Goal: Task Accomplishment & Management: Complete application form

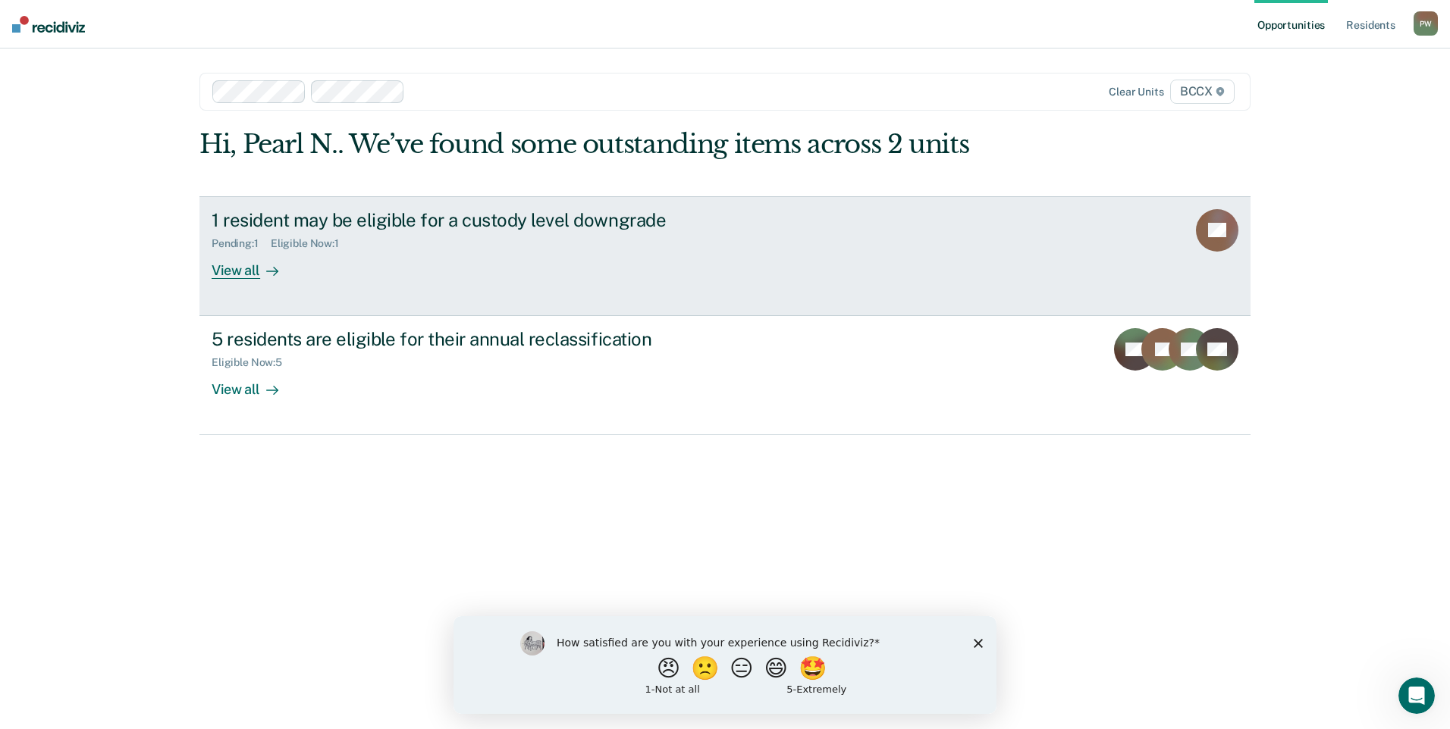
click at [408, 252] on div "1 resident may be eligible for a custody level downgrade Pending : 1 Eligible N…" at bounding box center [496, 244] width 569 height 70
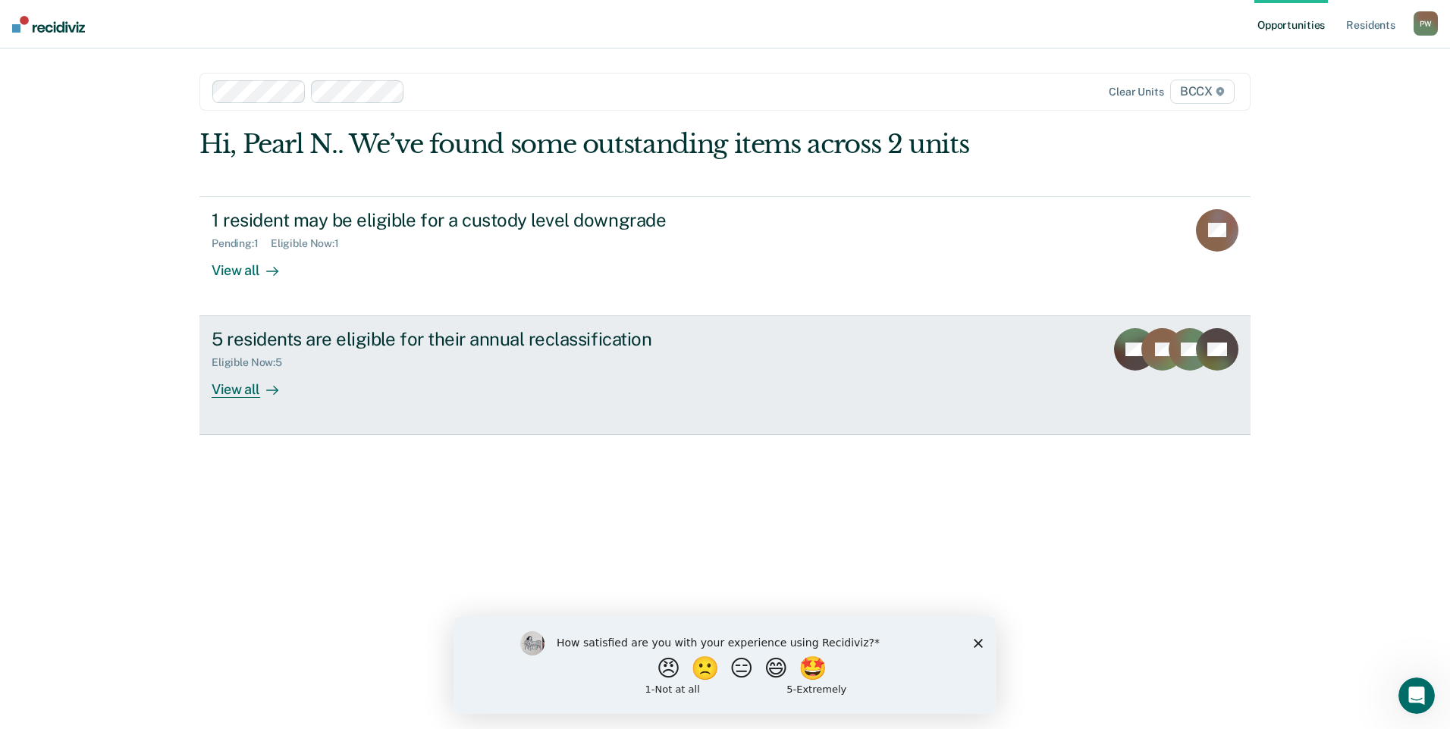
click at [380, 359] on div "Eligible Now : 5" at bounding box center [478, 359] width 532 height 19
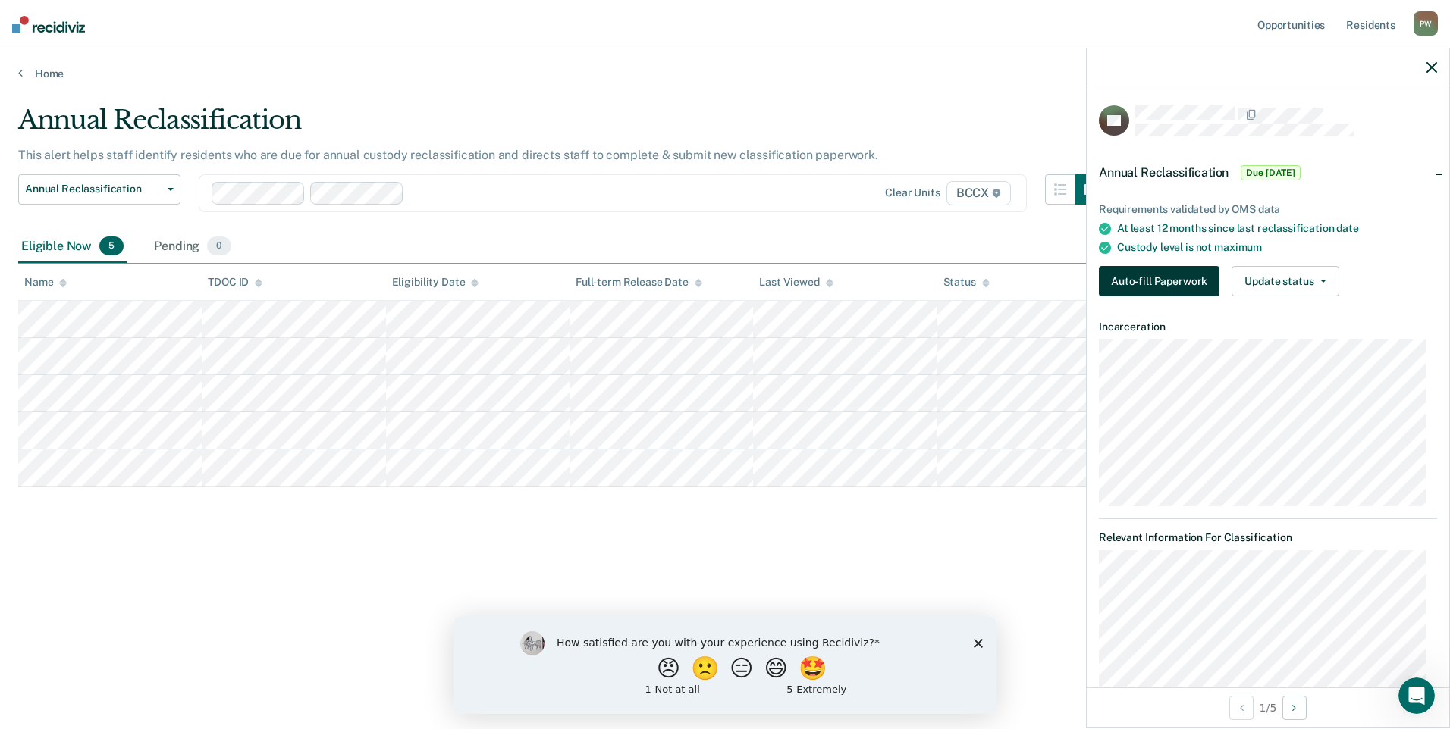
click at [1163, 284] on button "Auto-fill Paperwork" at bounding box center [1159, 281] width 121 height 30
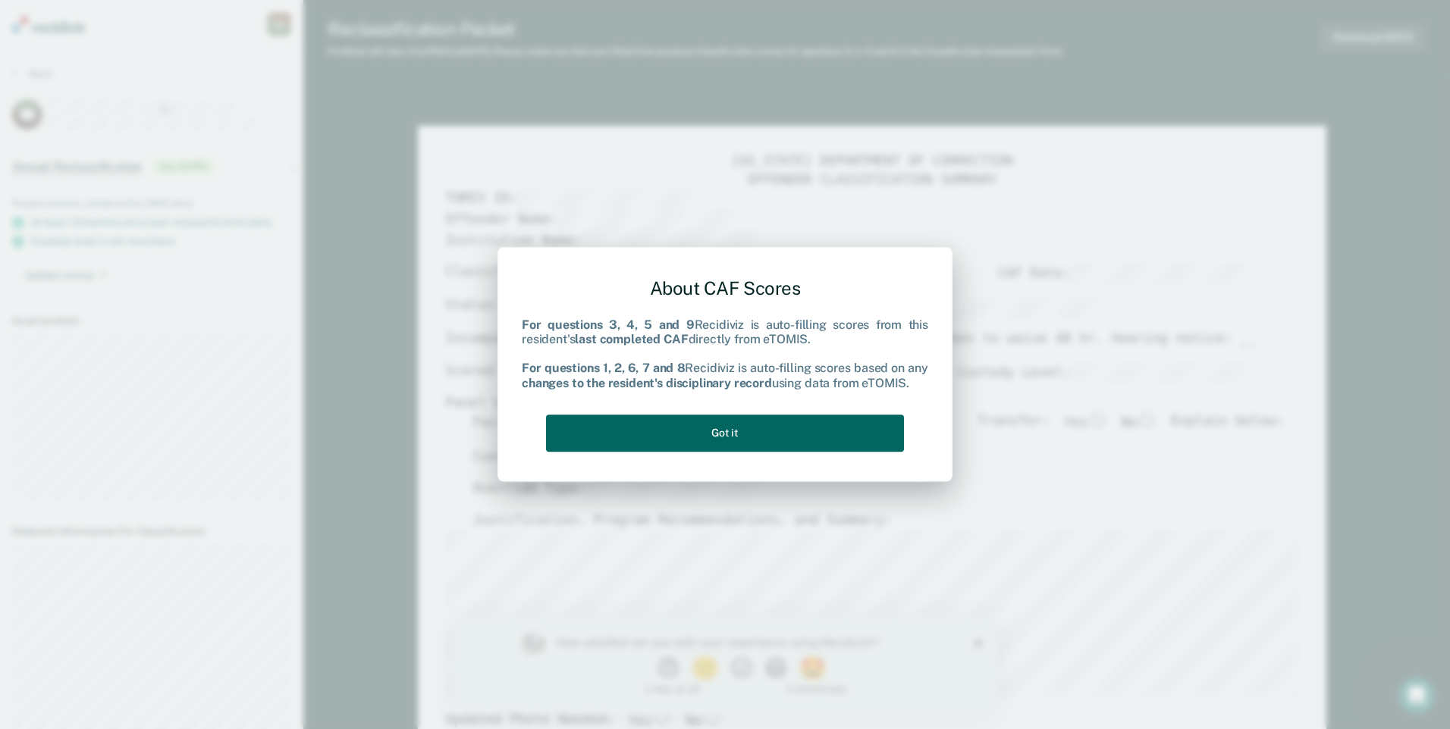
click at [786, 428] on button "Got it" at bounding box center [725, 433] width 358 height 37
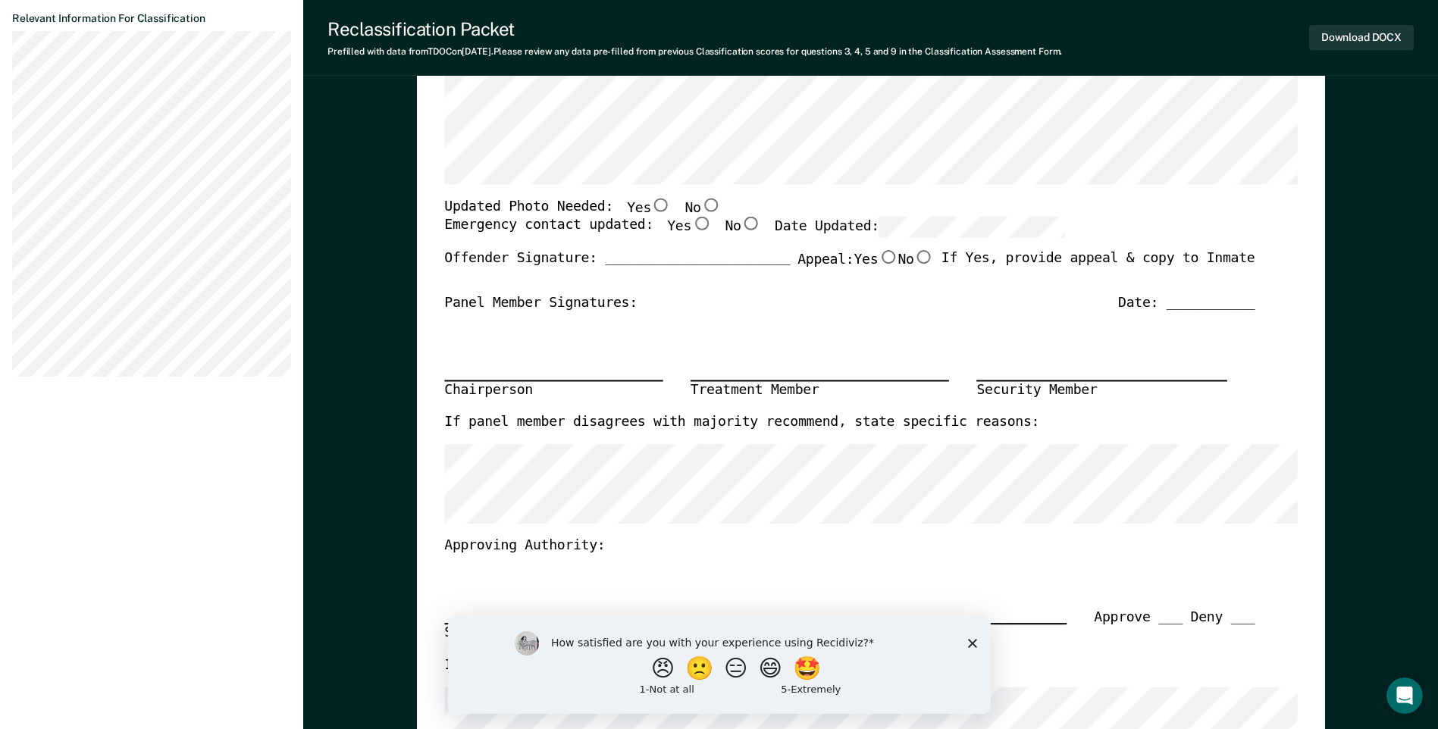
scroll to position [502, 0]
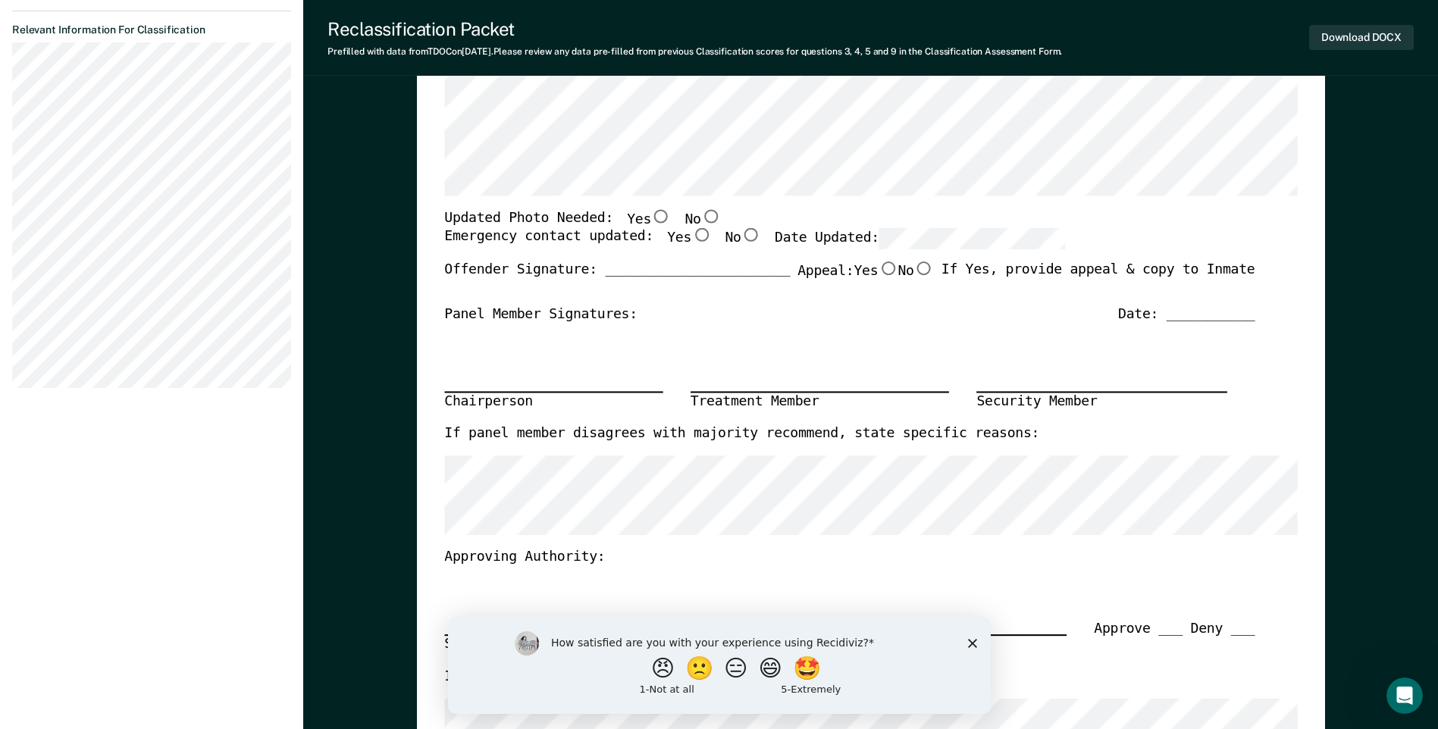
click at [972, 641] on icon "Close survey" at bounding box center [972, 642] width 9 height 9
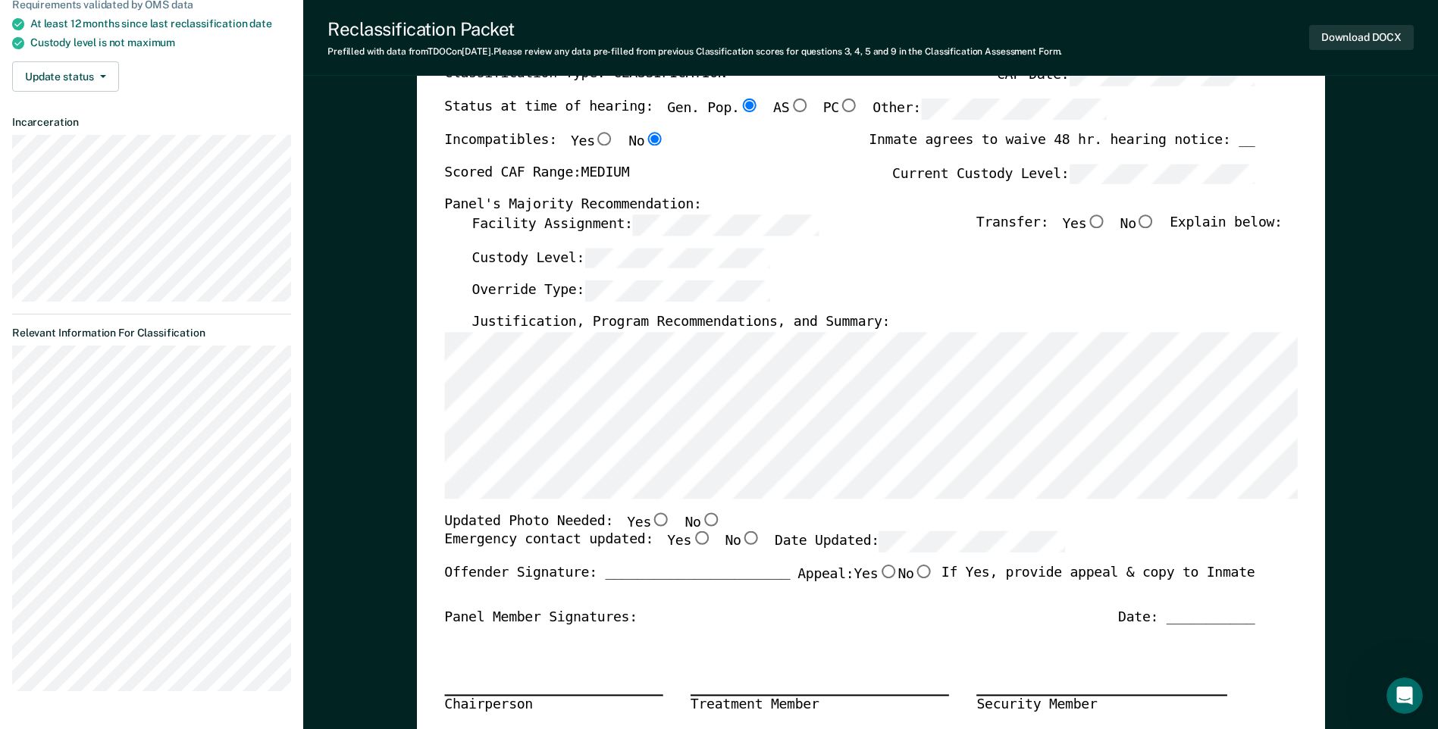
scroll to position [0, 0]
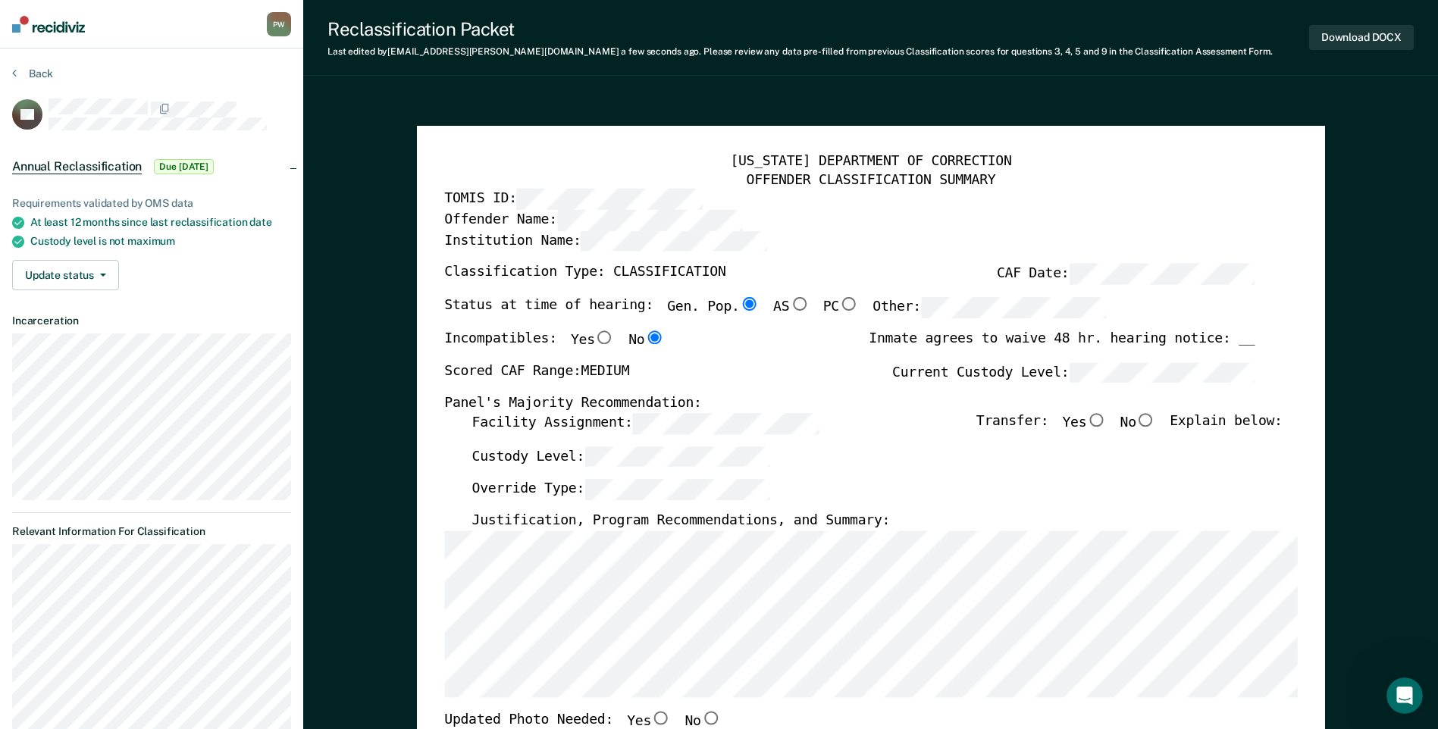
click at [1156, 424] on input "No" at bounding box center [1147, 420] width 20 height 14
type textarea "x"
radio input "true"
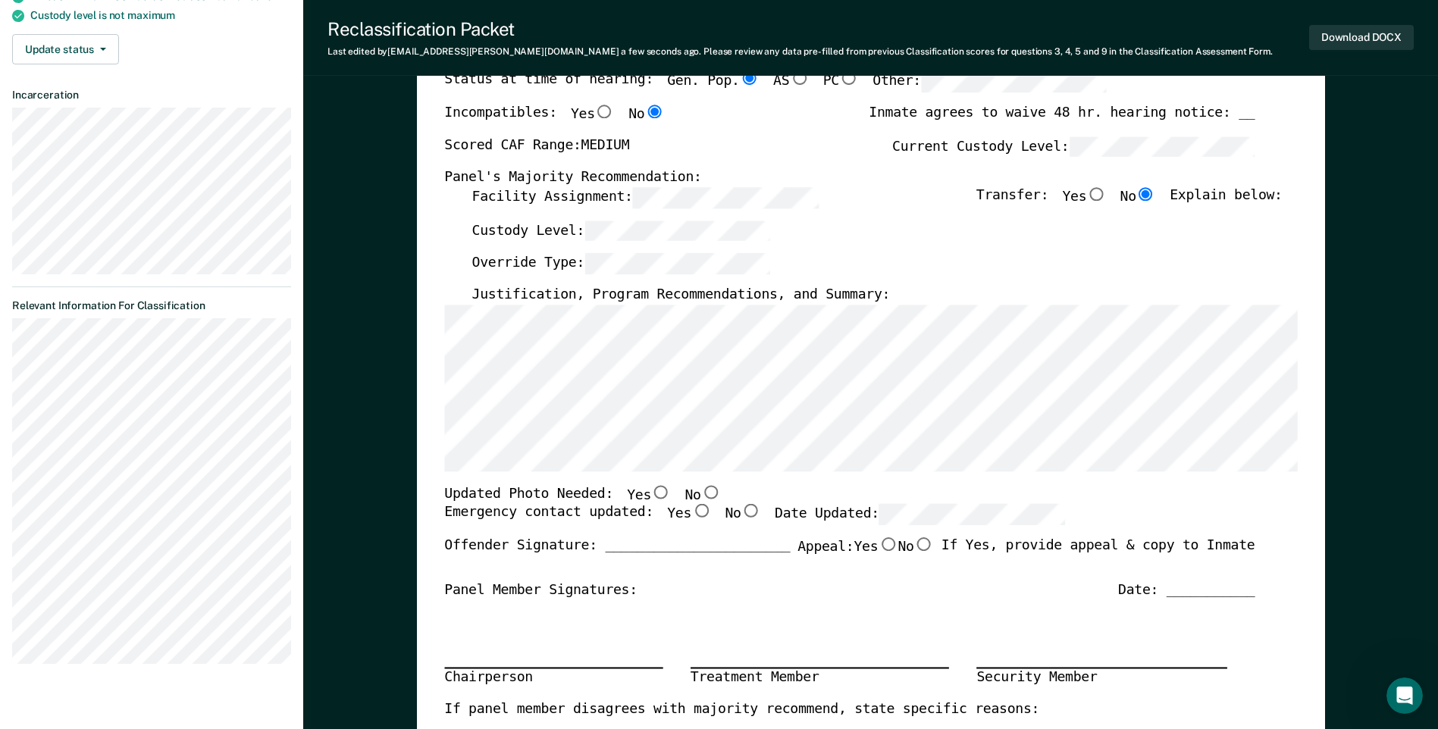
scroll to position [227, 0]
click at [701, 489] on input "No" at bounding box center [711, 491] width 20 height 14
type textarea "x"
radio input "true"
click at [741, 508] on input "No" at bounding box center [751, 510] width 20 height 14
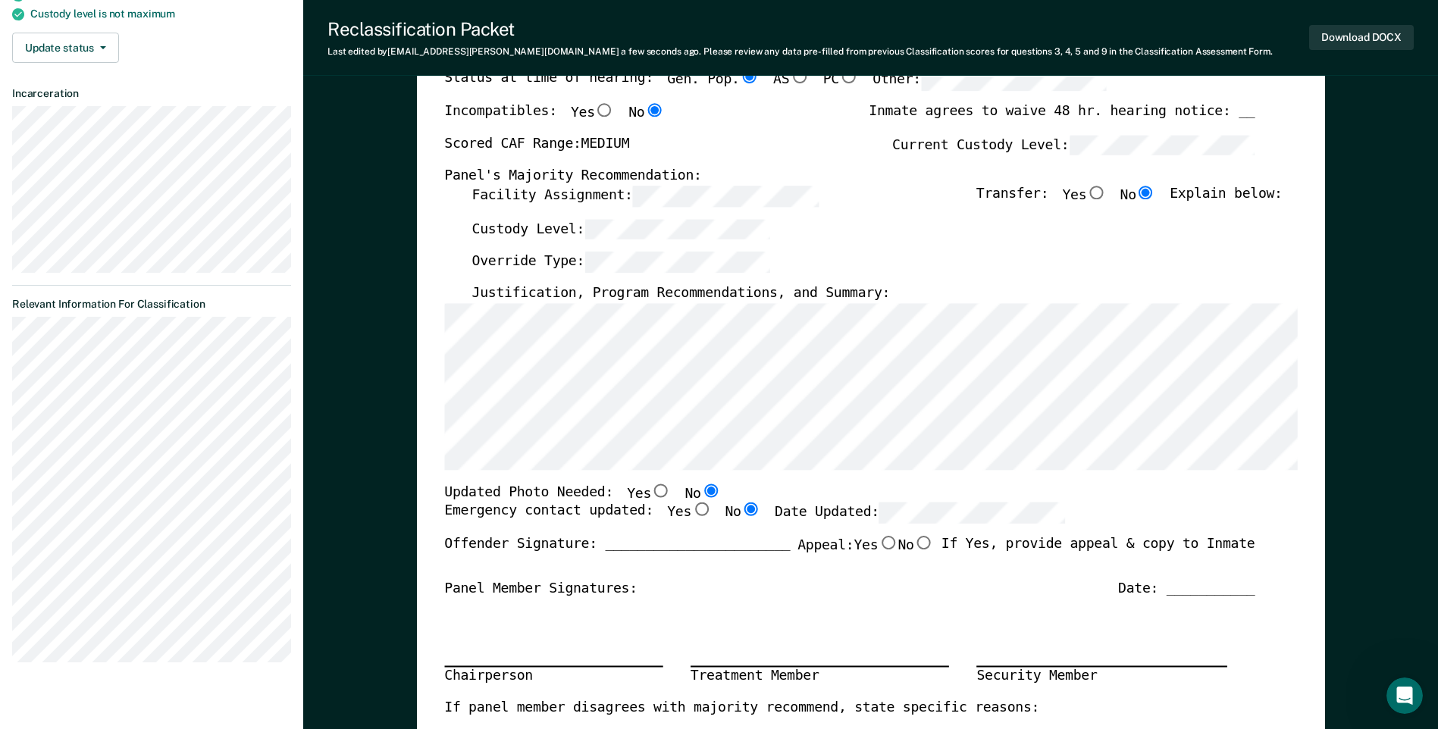
type textarea "x"
radio input "true"
click at [692, 507] on input "Yes" at bounding box center [702, 510] width 20 height 14
type textarea "x"
radio input "true"
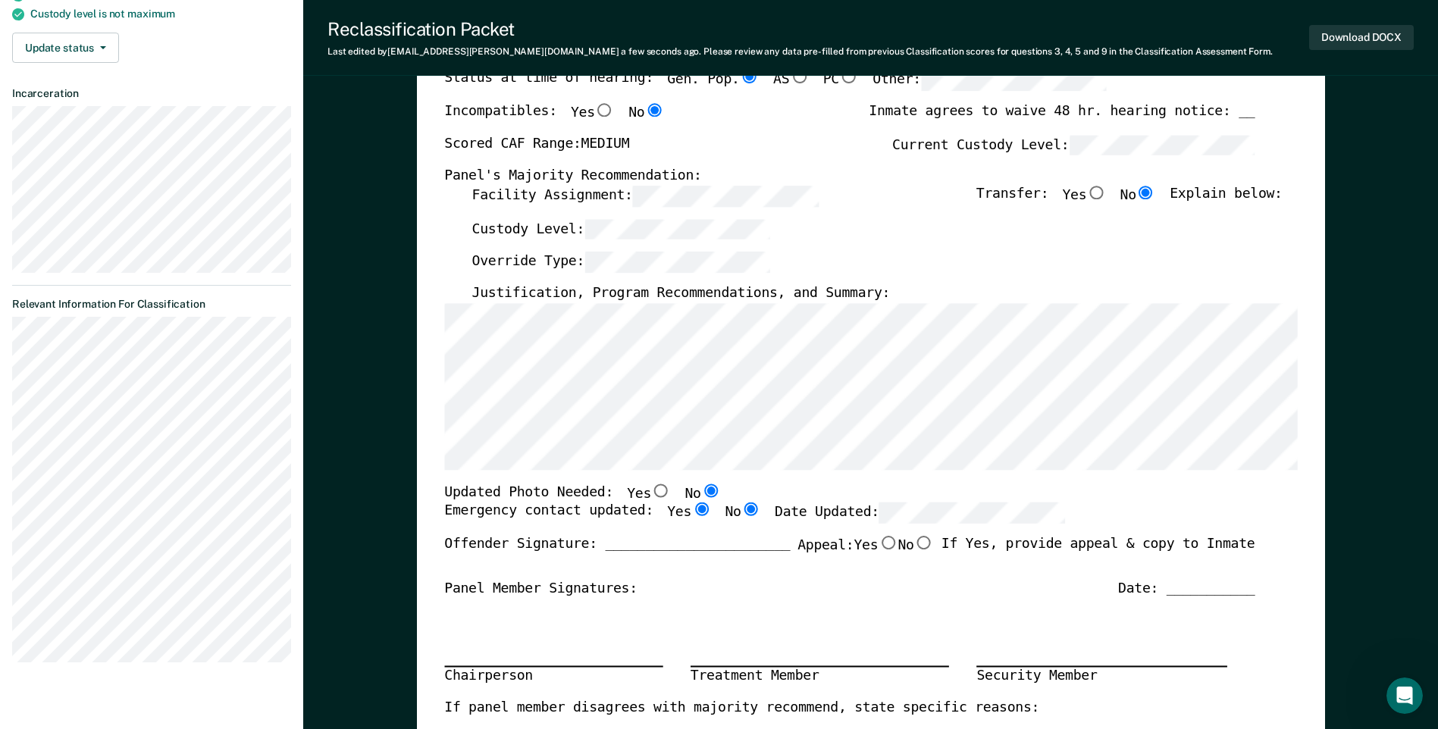
radio input "false"
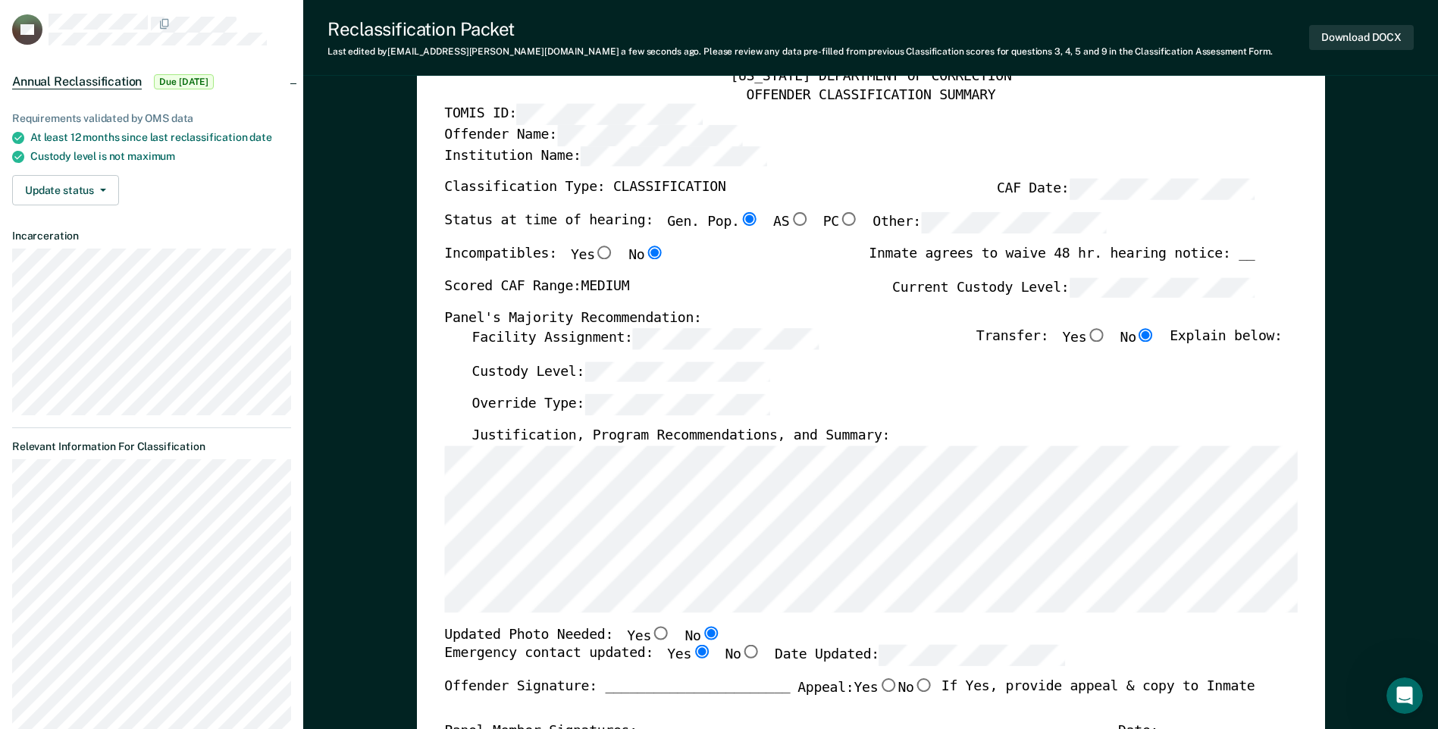
scroll to position [0, 0]
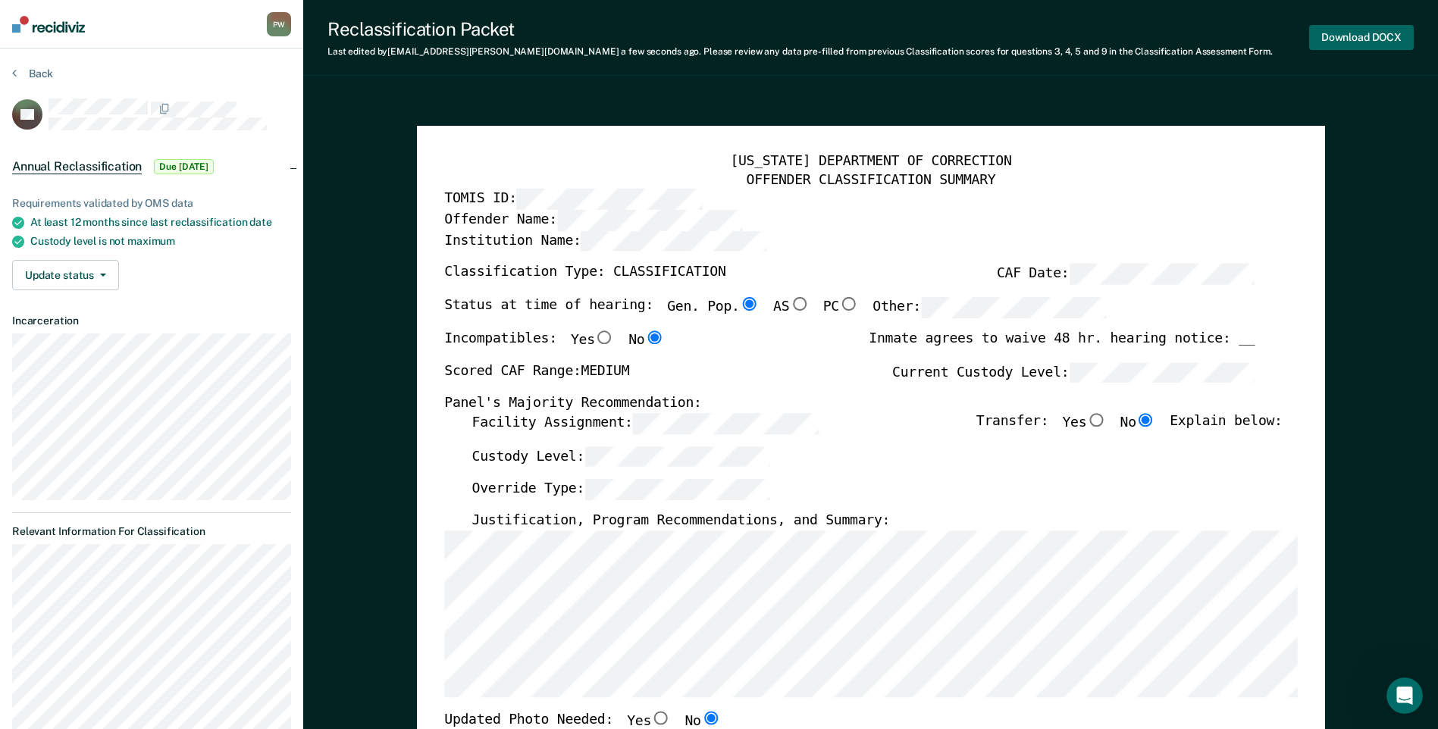
click at [1353, 35] on button "Download DOCX" at bounding box center [1361, 37] width 105 height 25
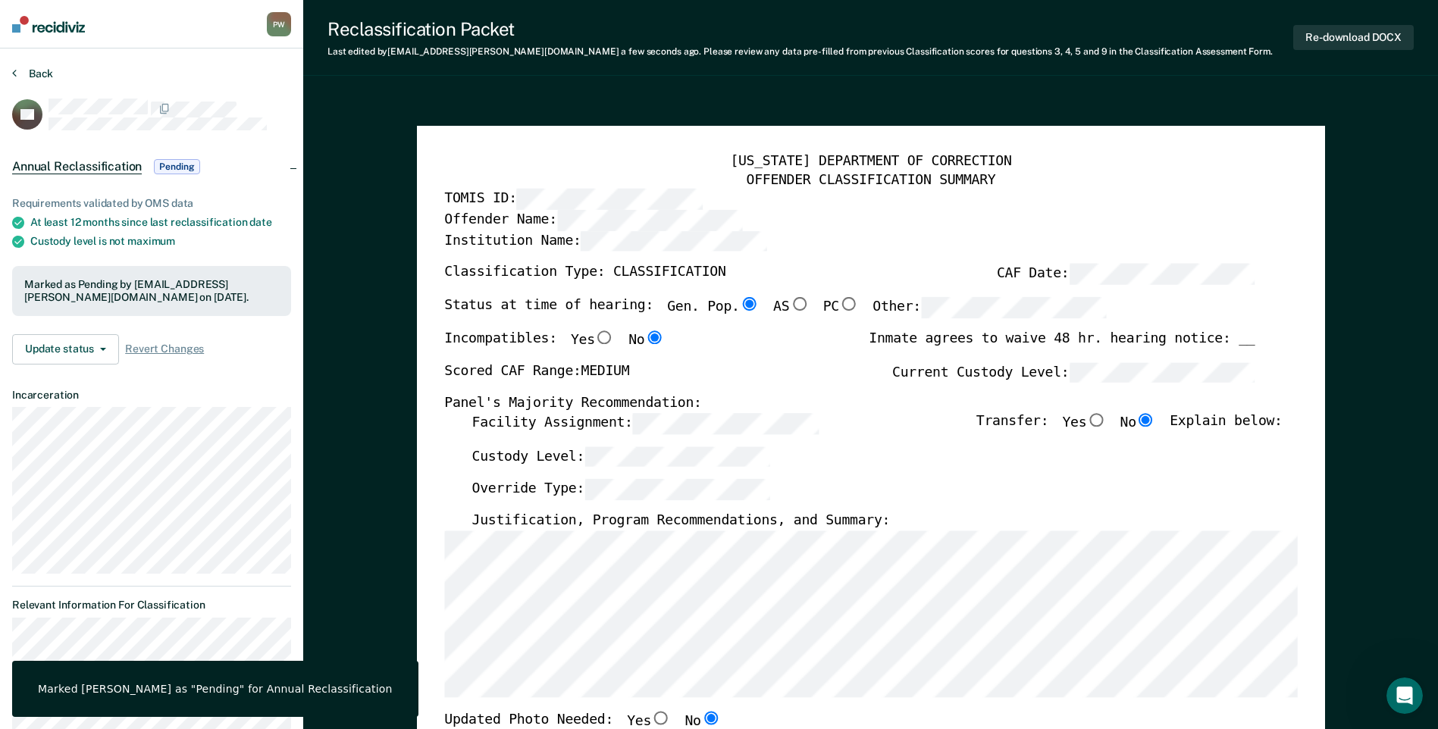
click at [31, 71] on button "Back" at bounding box center [32, 74] width 41 height 14
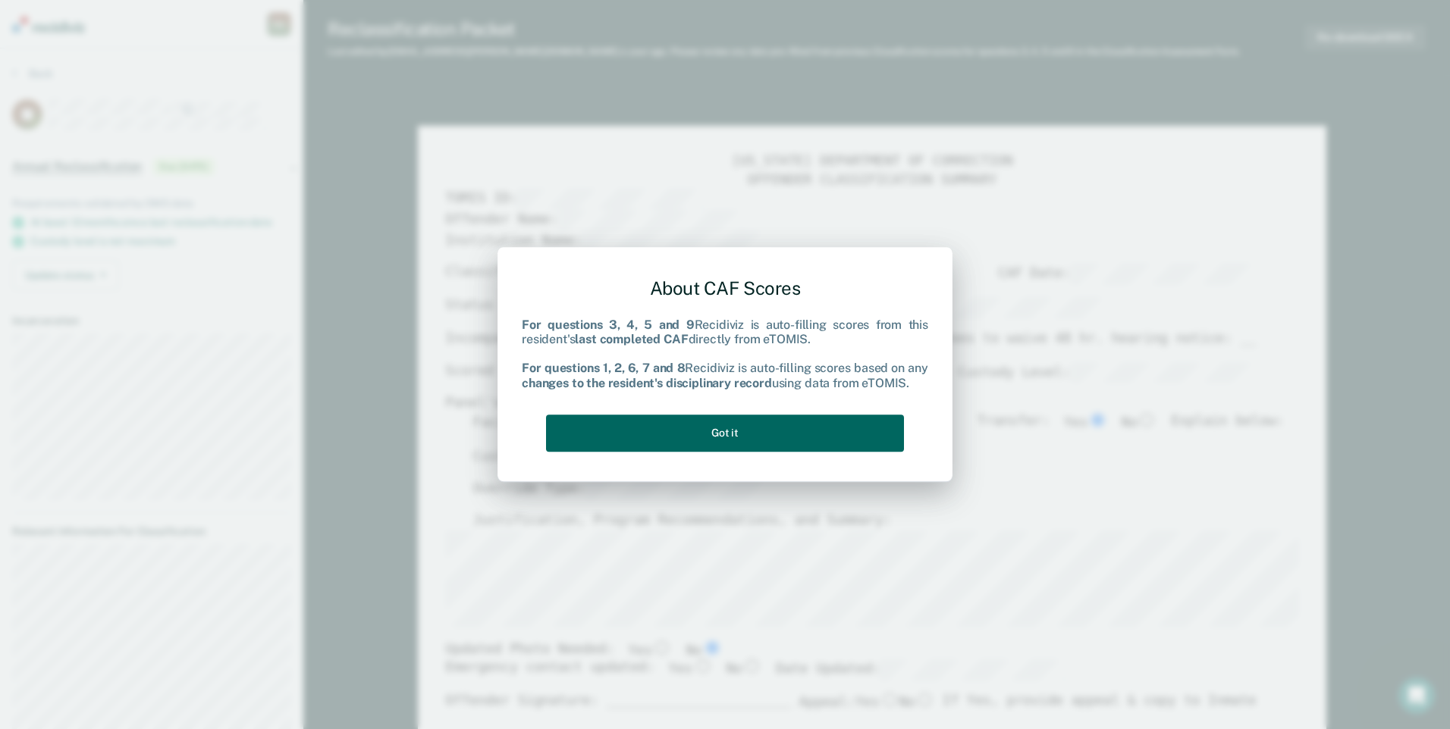
click at [743, 427] on button "Got it" at bounding box center [725, 433] width 358 height 37
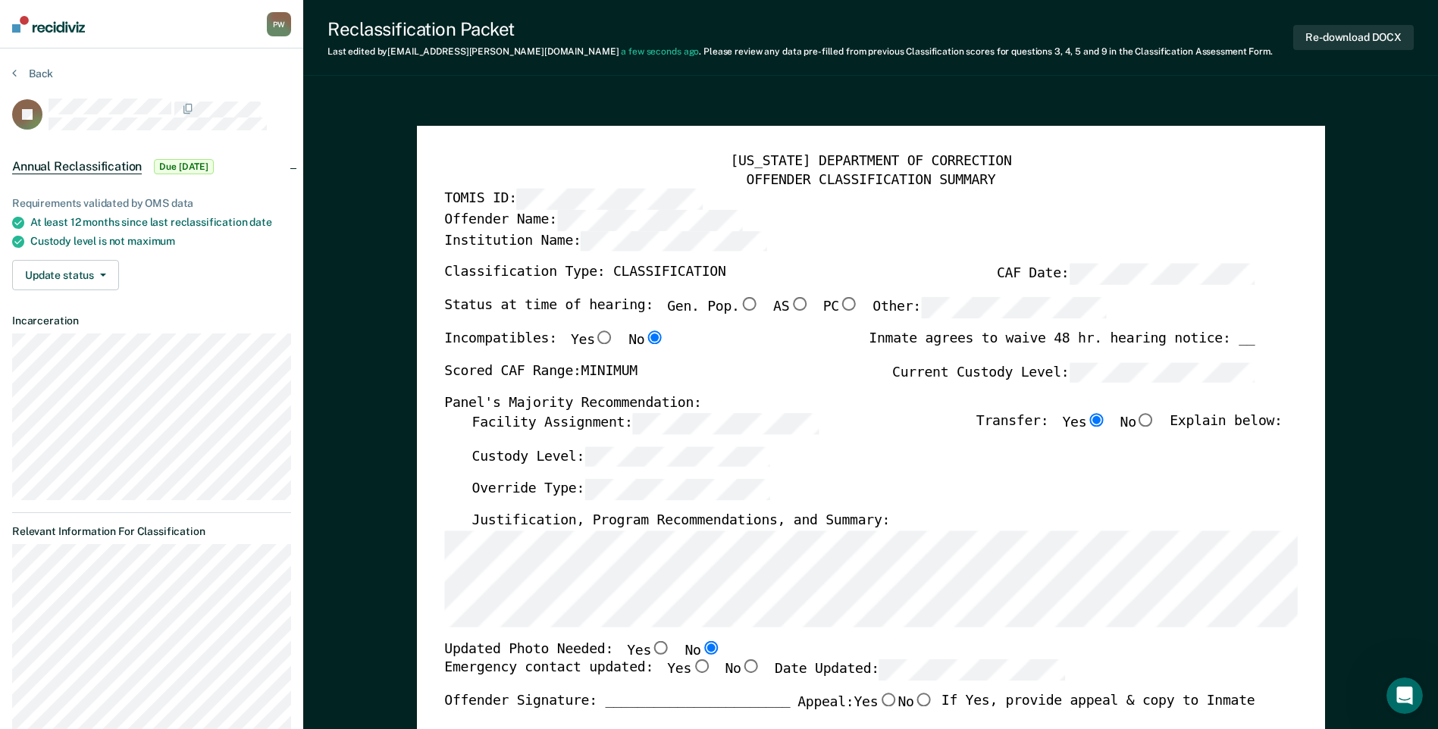
click at [739, 301] on input "Gen. Pop." at bounding box center [749, 304] width 20 height 14
type textarea "x"
radio input "true"
click at [1156, 420] on input "No" at bounding box center [1147, 420] width 20 height 14
type textarea "x"
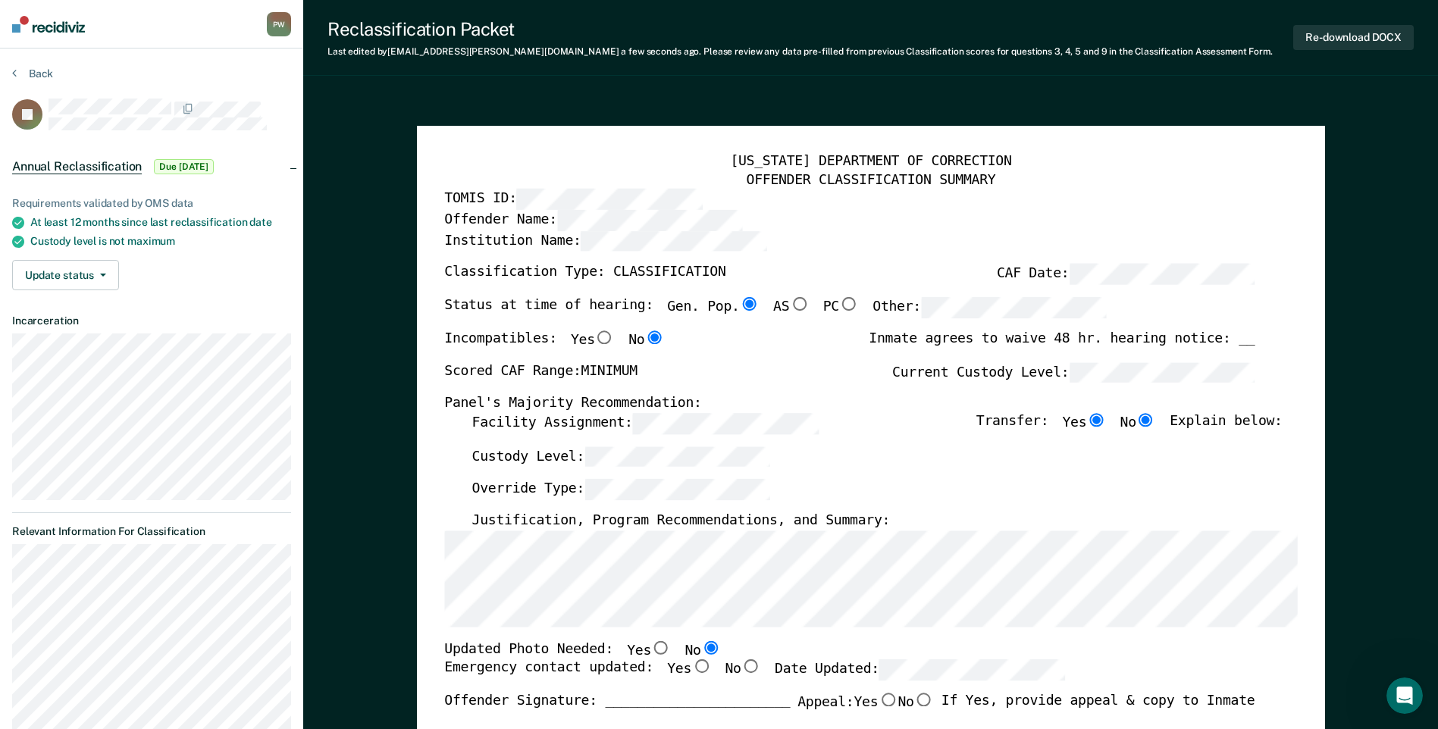
radio input "false"
radio input "true"
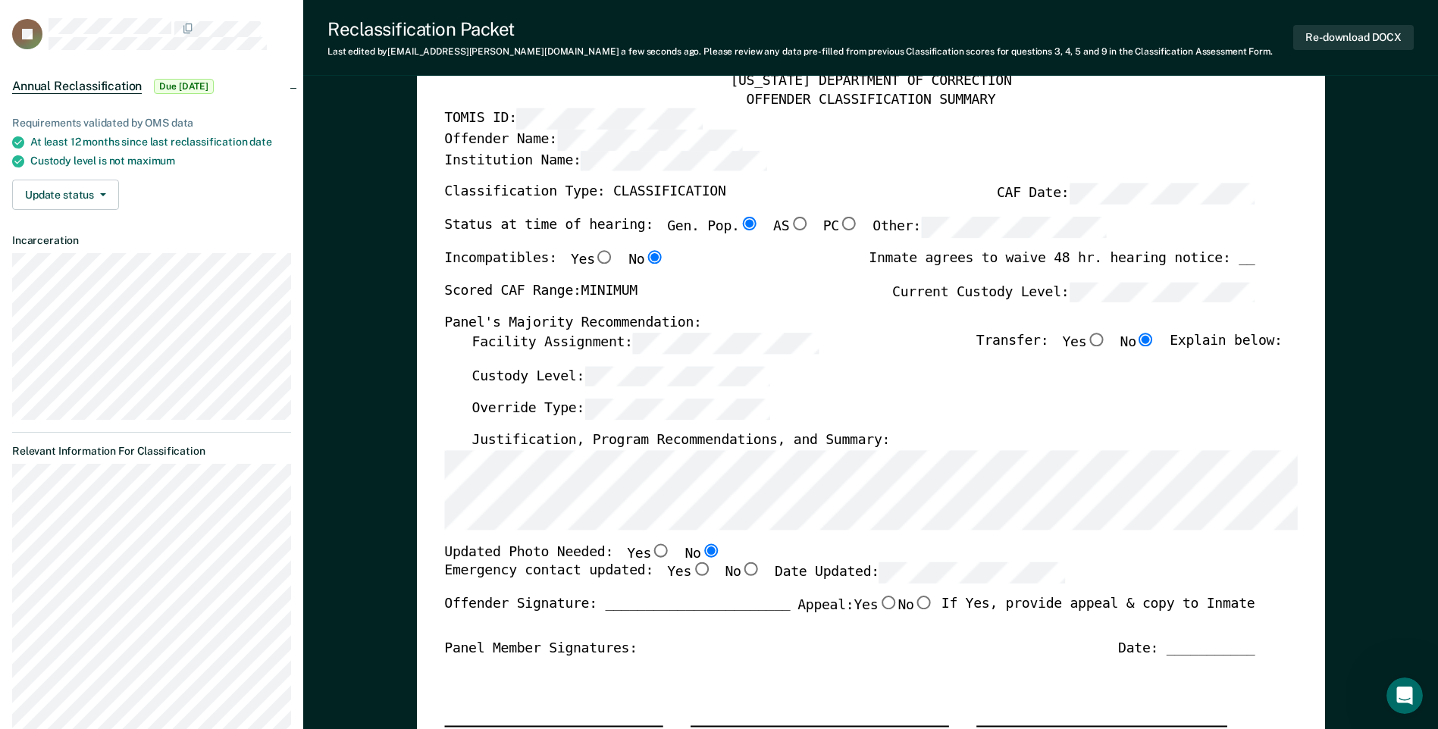
scroll to position [76, 0]
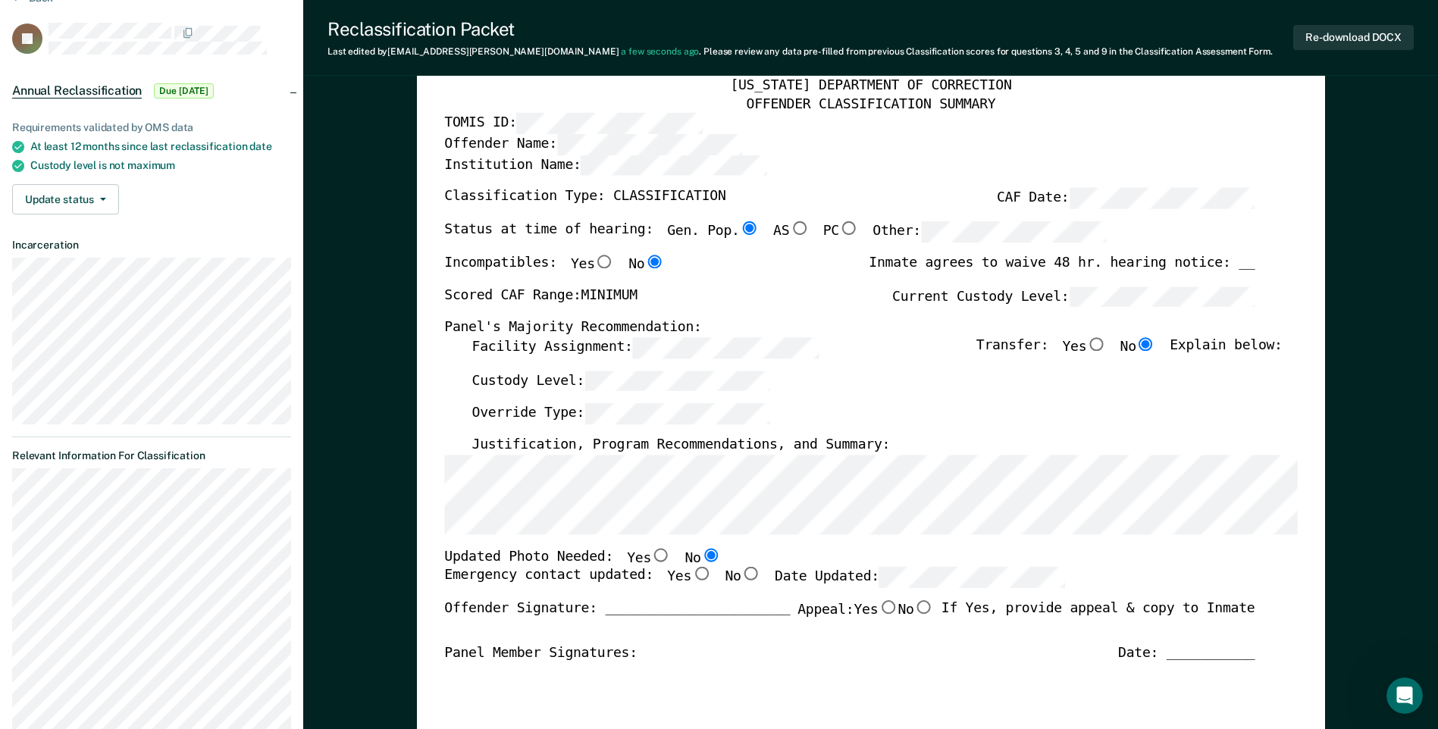
click at [692, 572] on input "Yes" at bounding box center [702, 575] width 20 height 14
type textarea "x"
radio input "true"
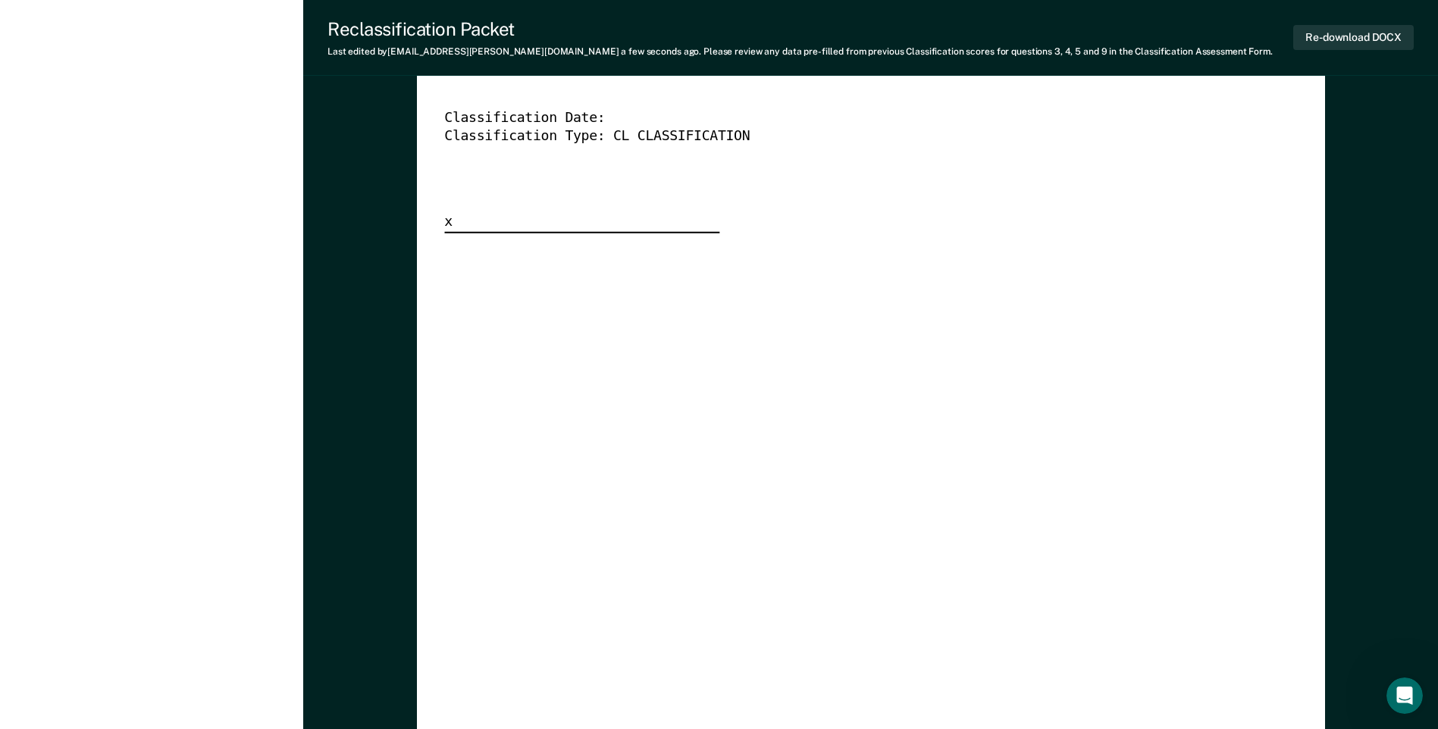
scroll to position [4094, 0]
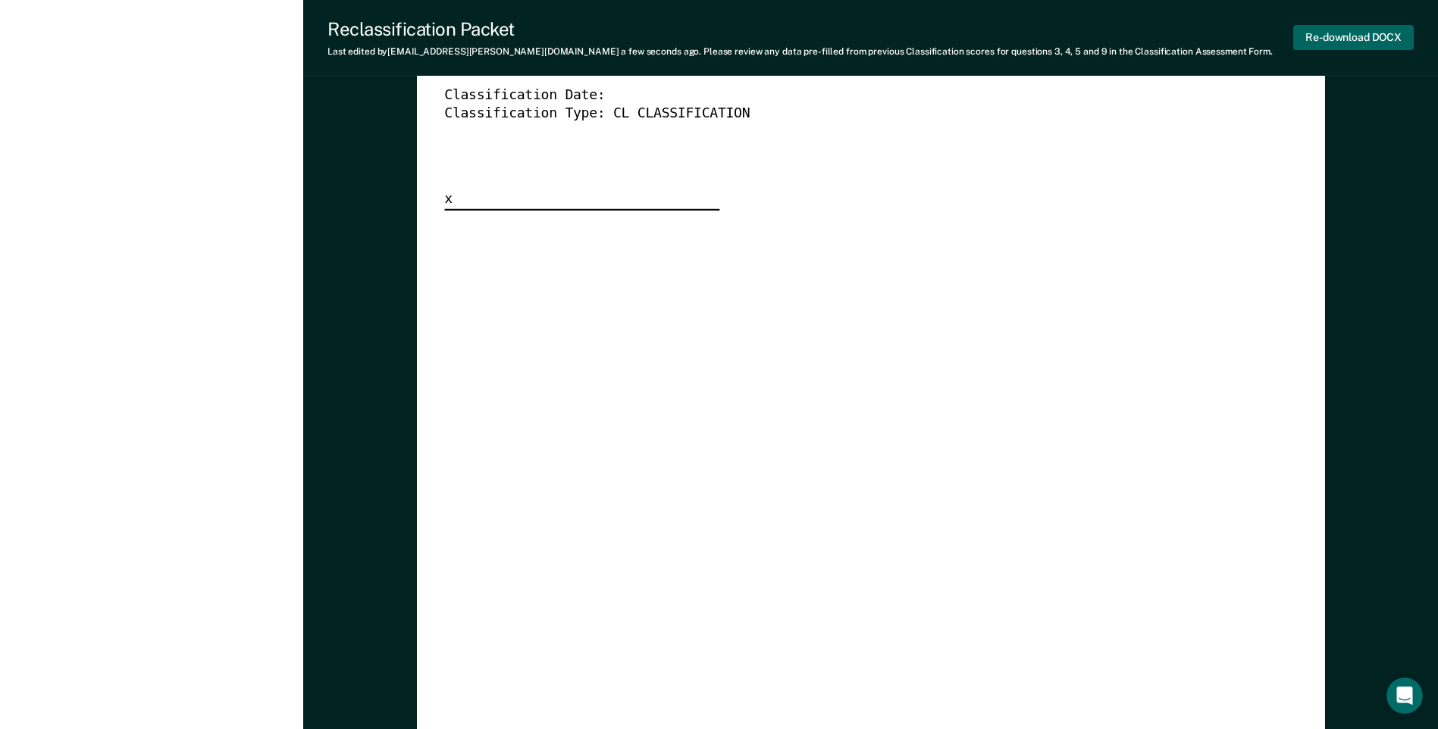
click at [1349, 35] on button "Re-download DOCX" at bounding box center [1354, 37] width 121 height 25
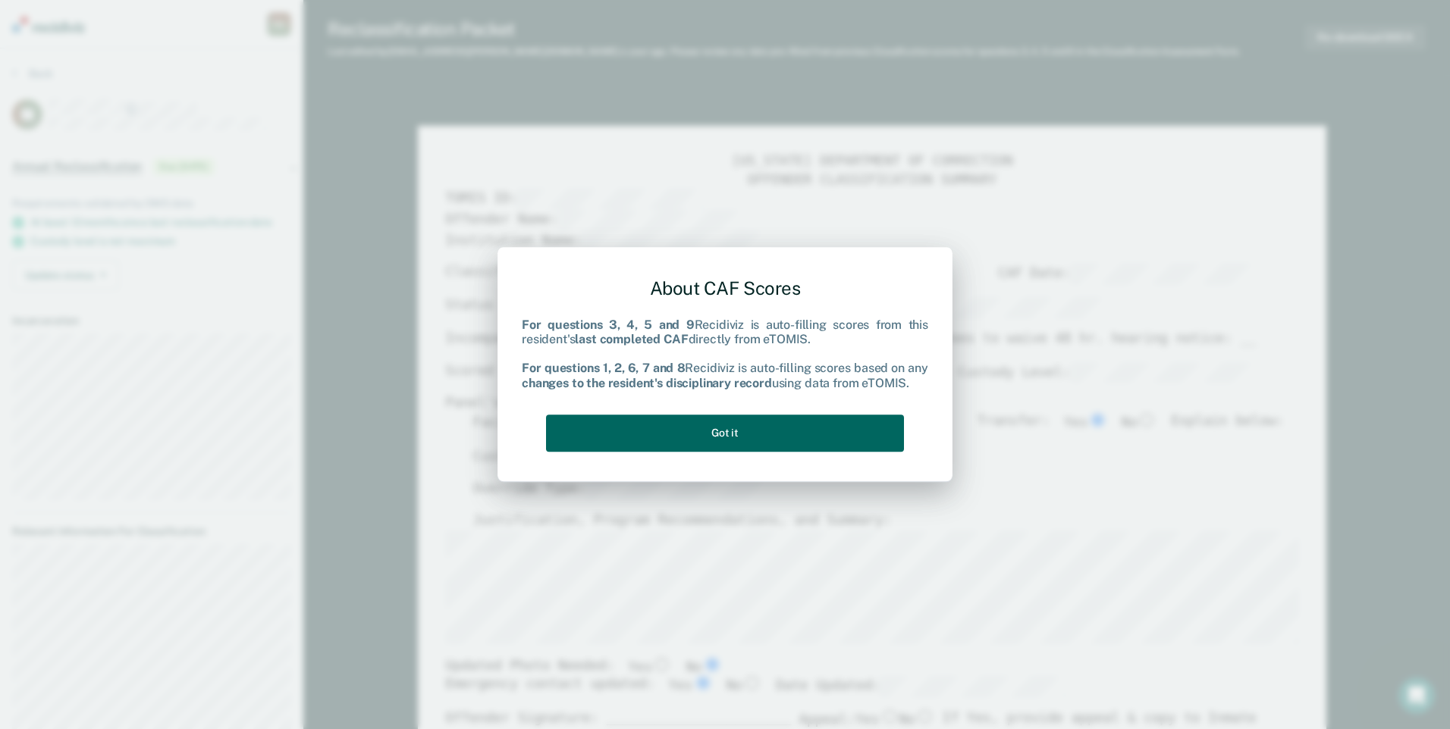
click at [724, 425] on button "Got it" at bounding box center [725, 433] width 358 height 37
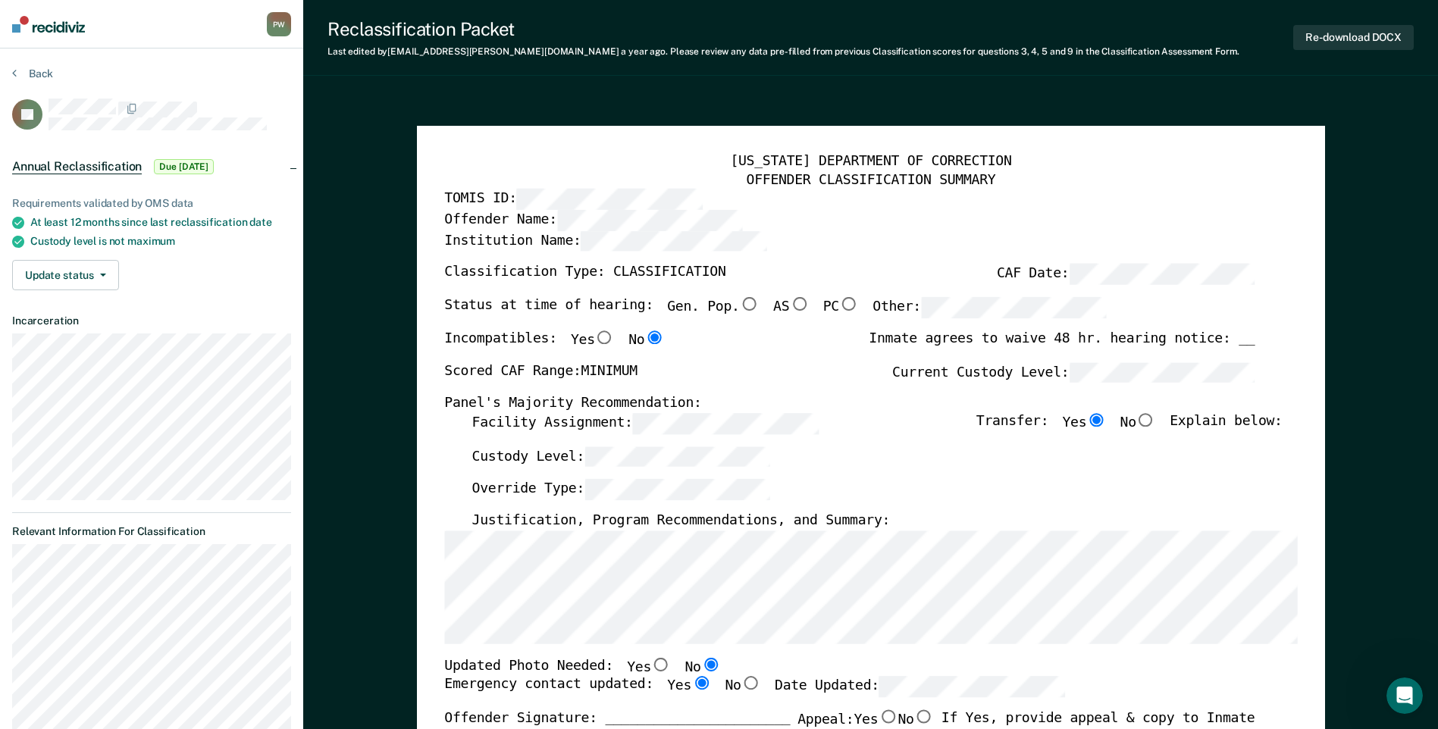
click at [1152, 422] on input "No" at bounding box center [1147, 420] width 20 height 14
type textarea "x"
radio input "false"
radio input "true"
click at [739, 308] on input "Gen. Pop." at bounding box center [749, 304] width 20 height 14
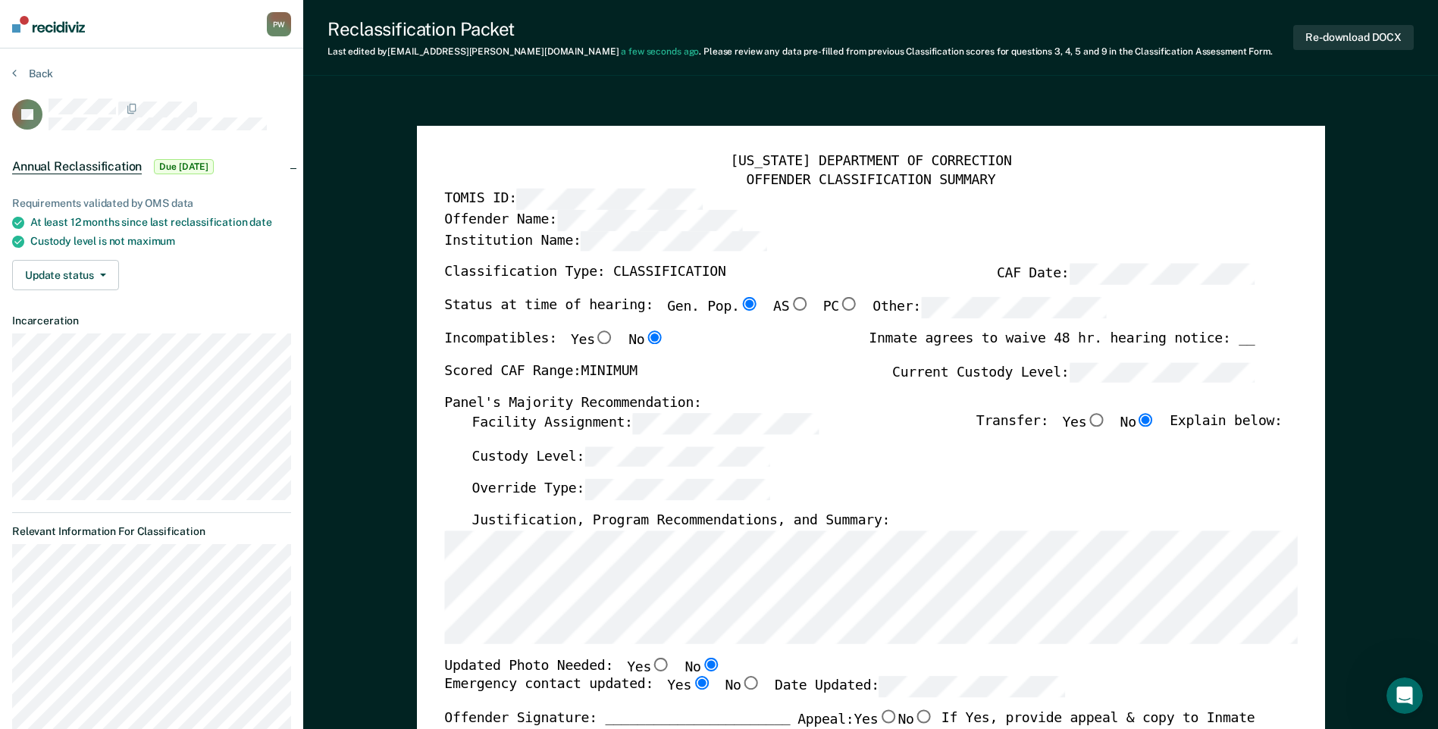
type textarea "x"
radio input "true"
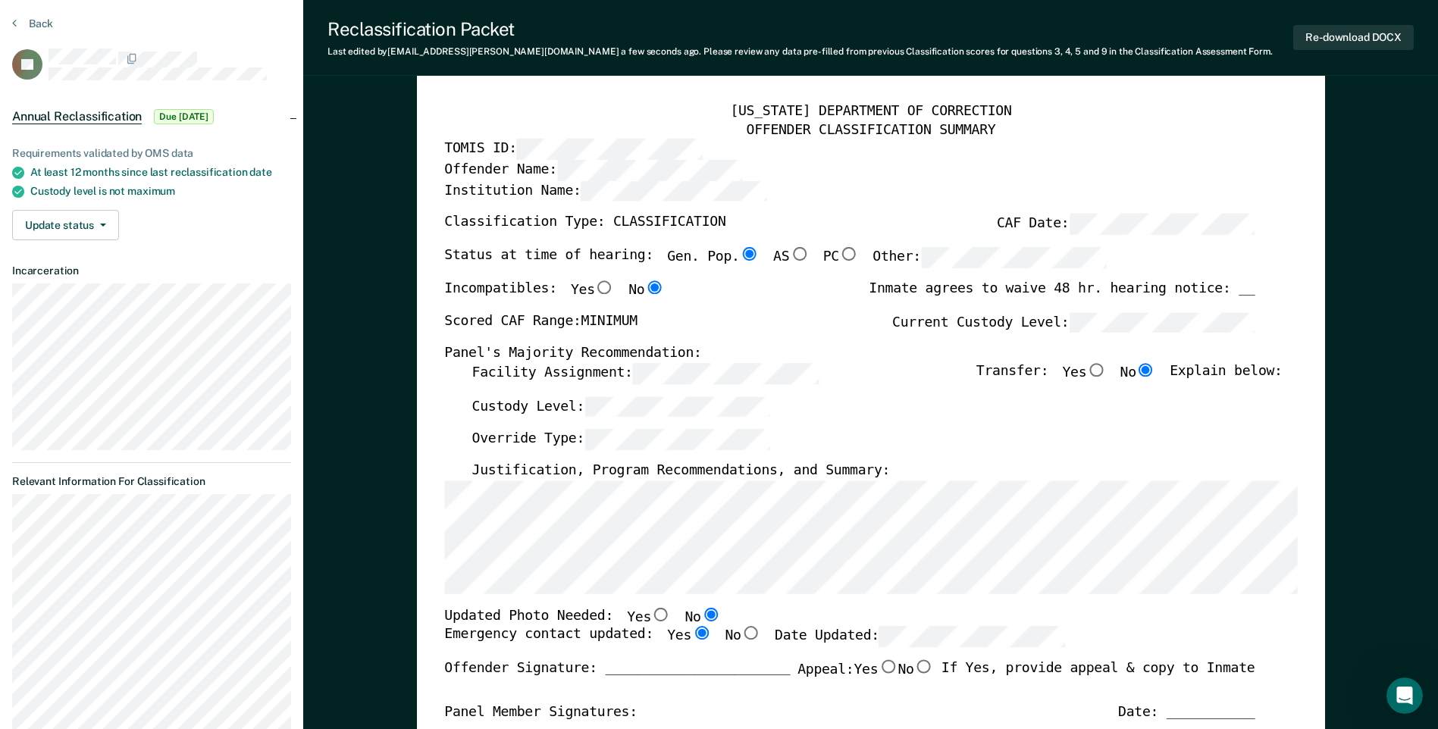
scroll to position [76, 0]
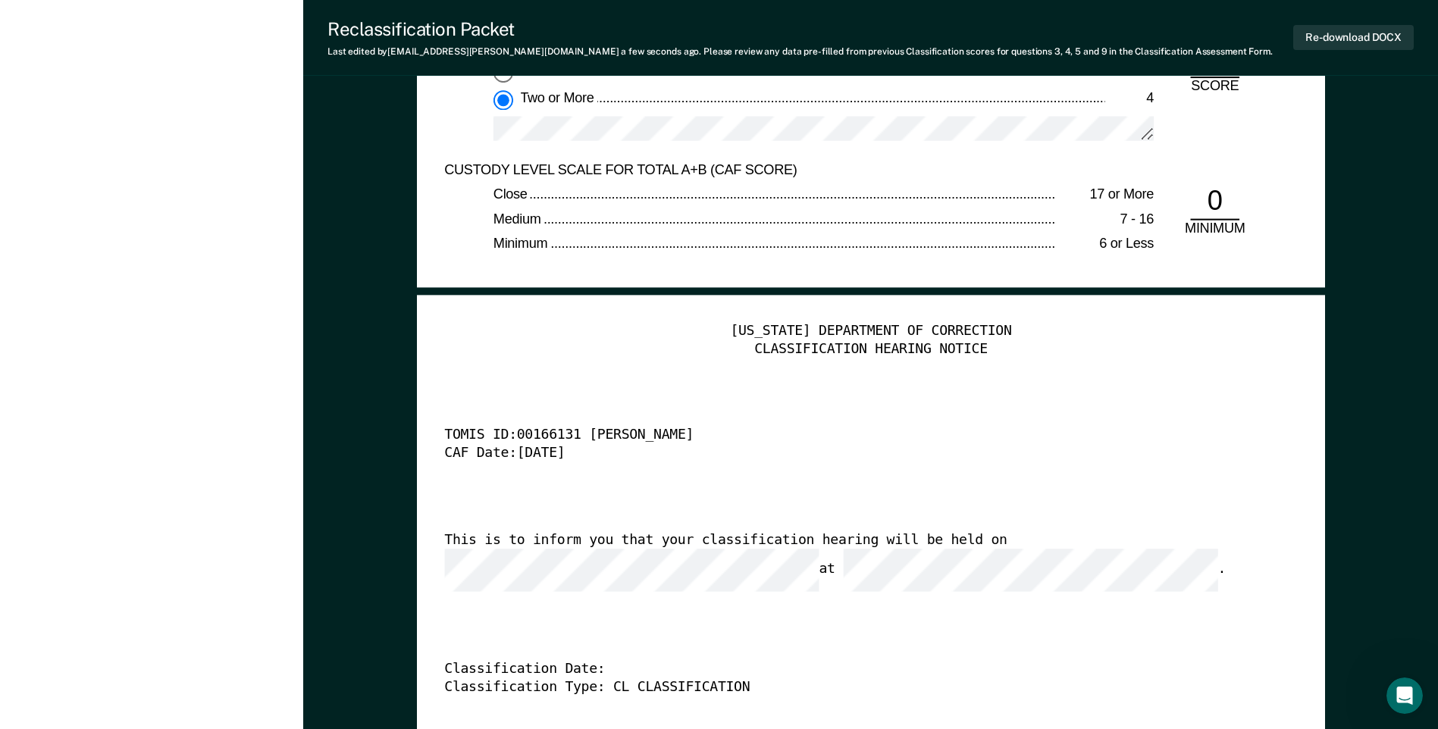
scroll to position [3564, 0]
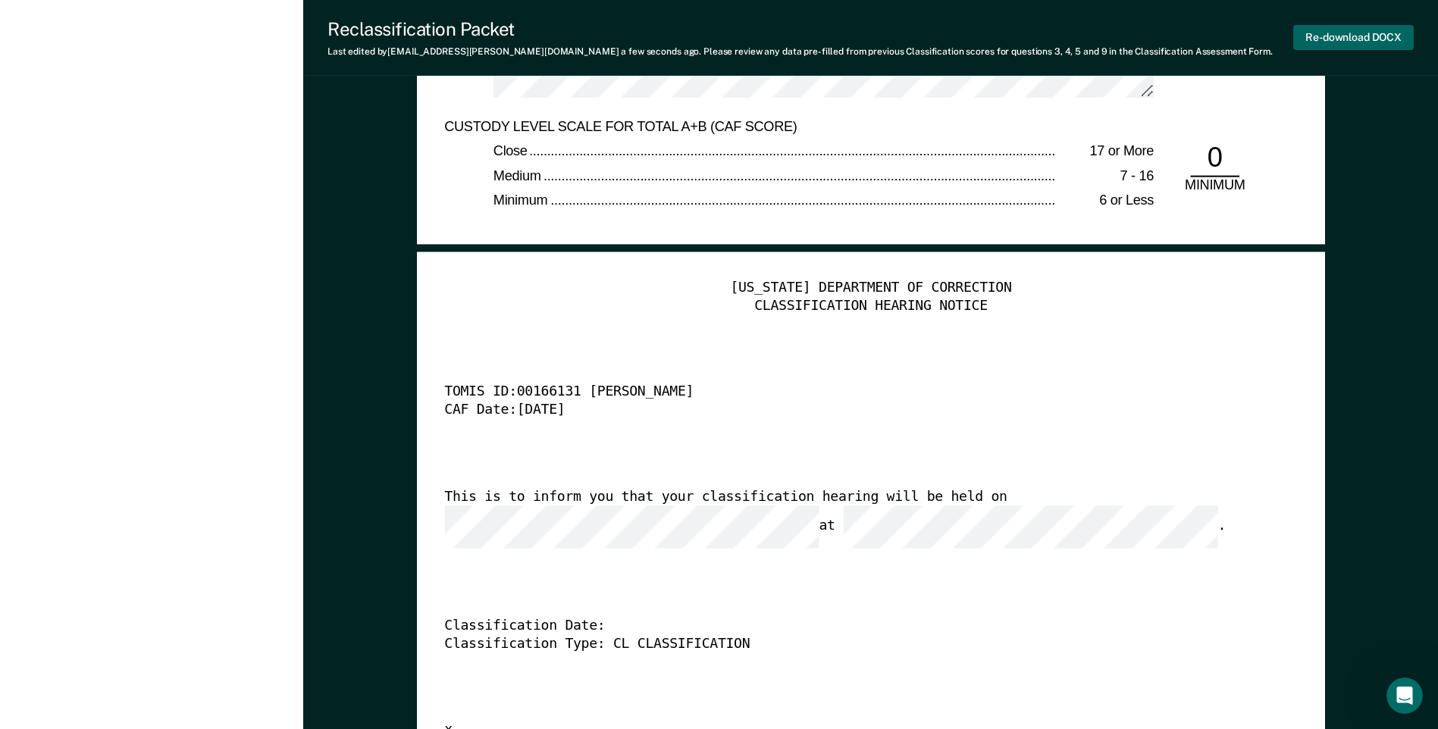
click at [1339, 42] on button "Re-download DOCX" at bounding box center [1354, 37] width 121 height 25
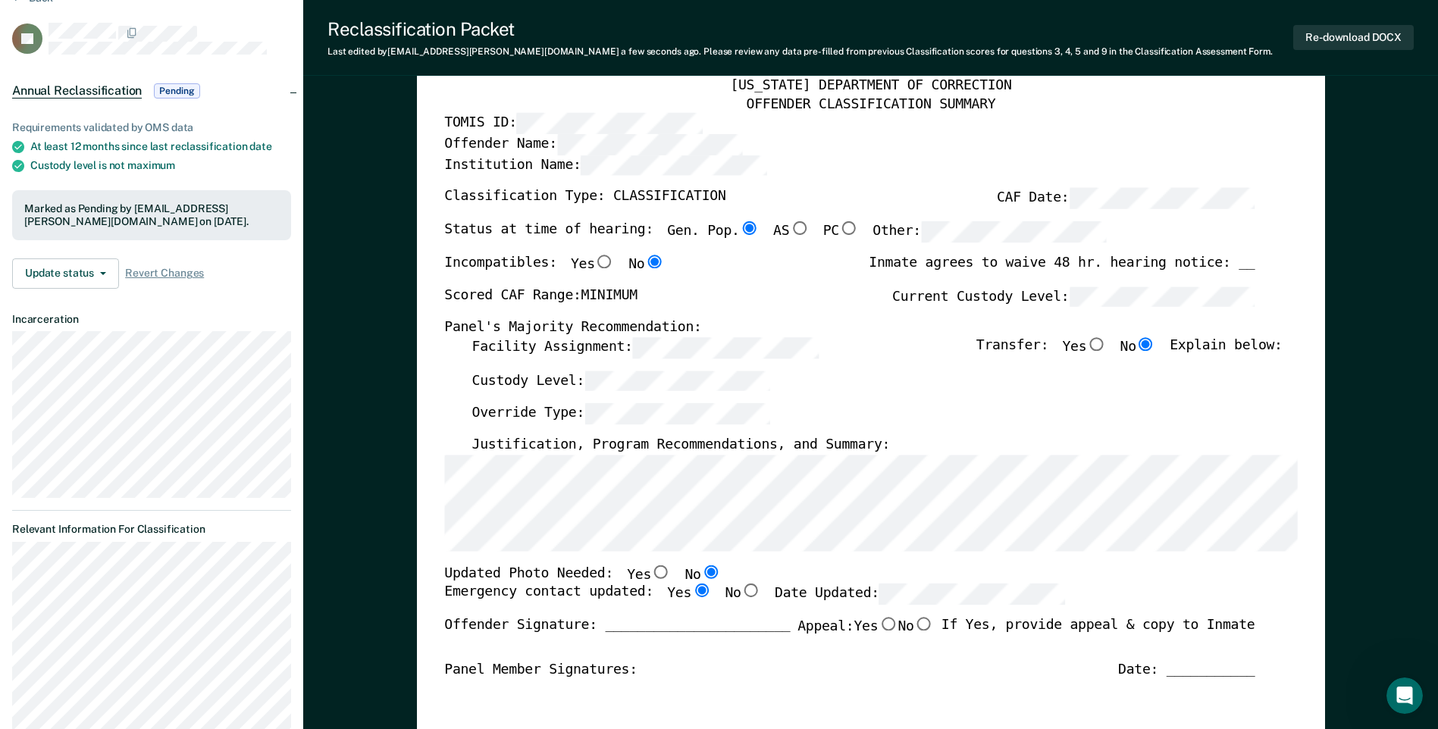
scroll to position [0, 0]
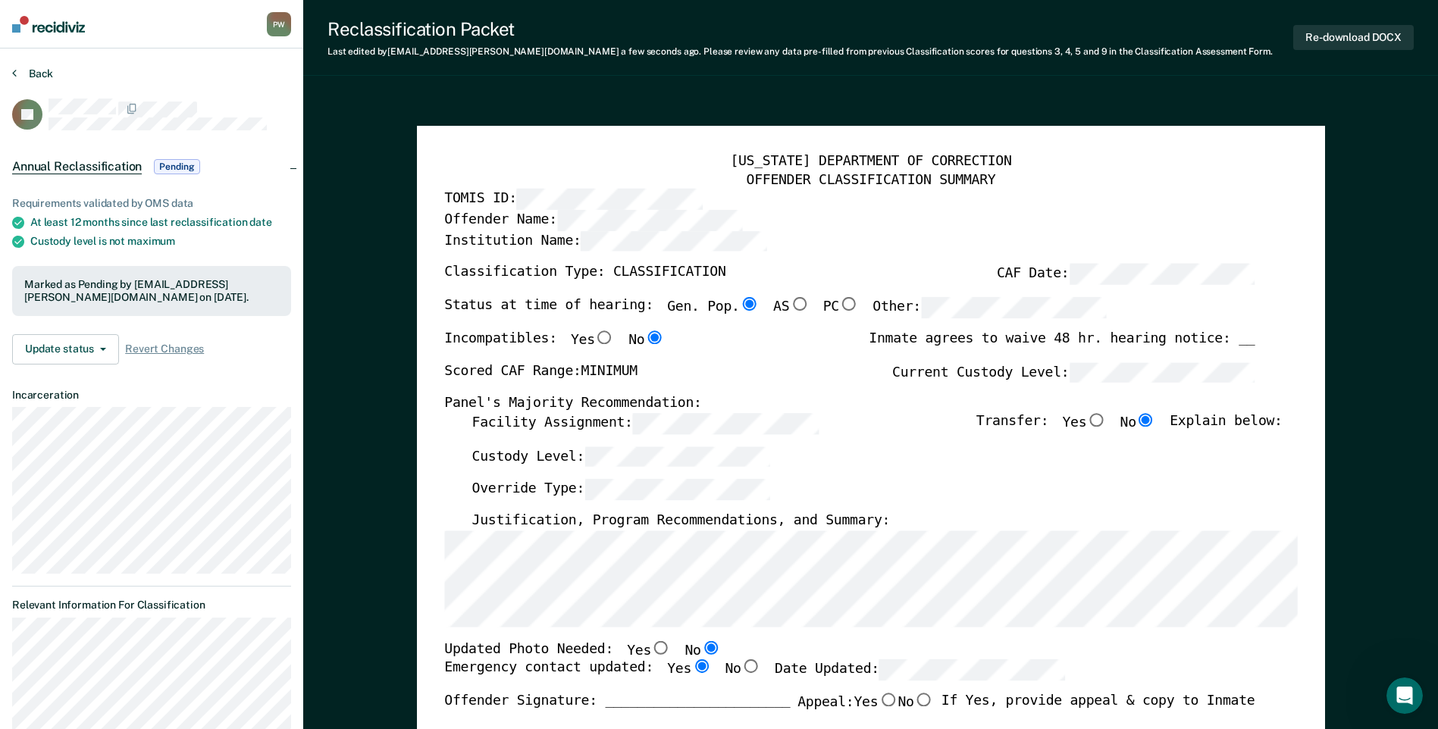
click at [18, 71] on button "Back" at bounding box center [32, 74] width 41 height 14
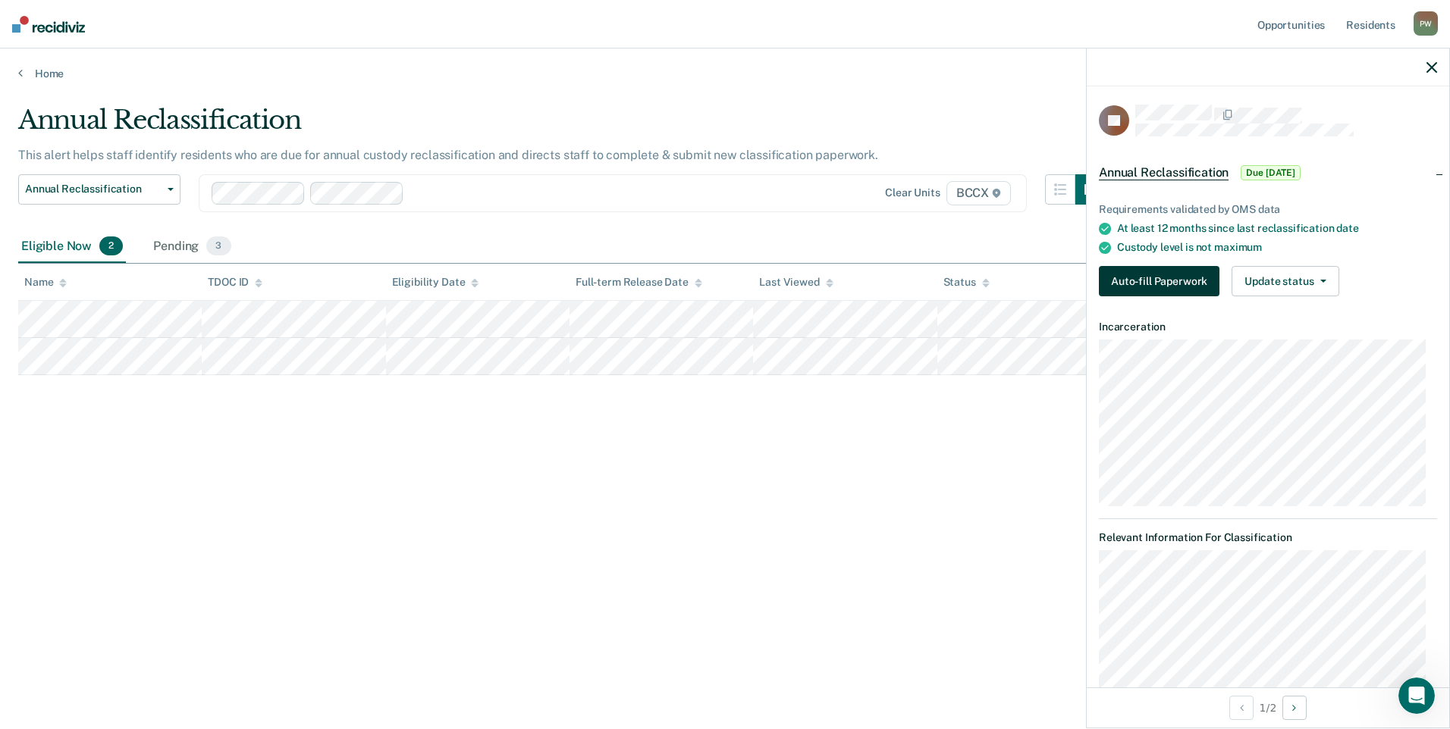
click at [1172, 281] on button "Auto-fill Paperwork" at bounding box center [1159, 281] width 121 height 30
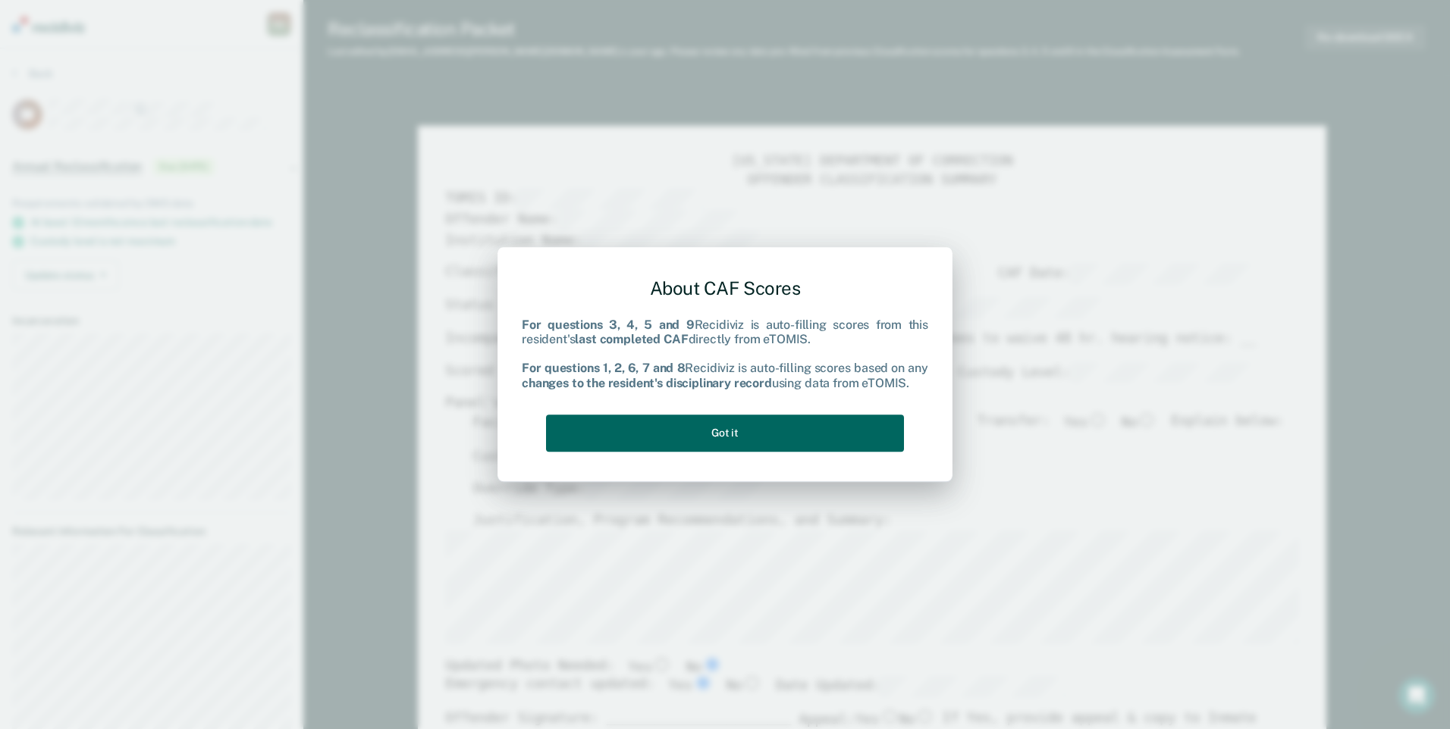
click at [724, 428] on button "Got it" at bounding box center [725, 433] width 358 height 37
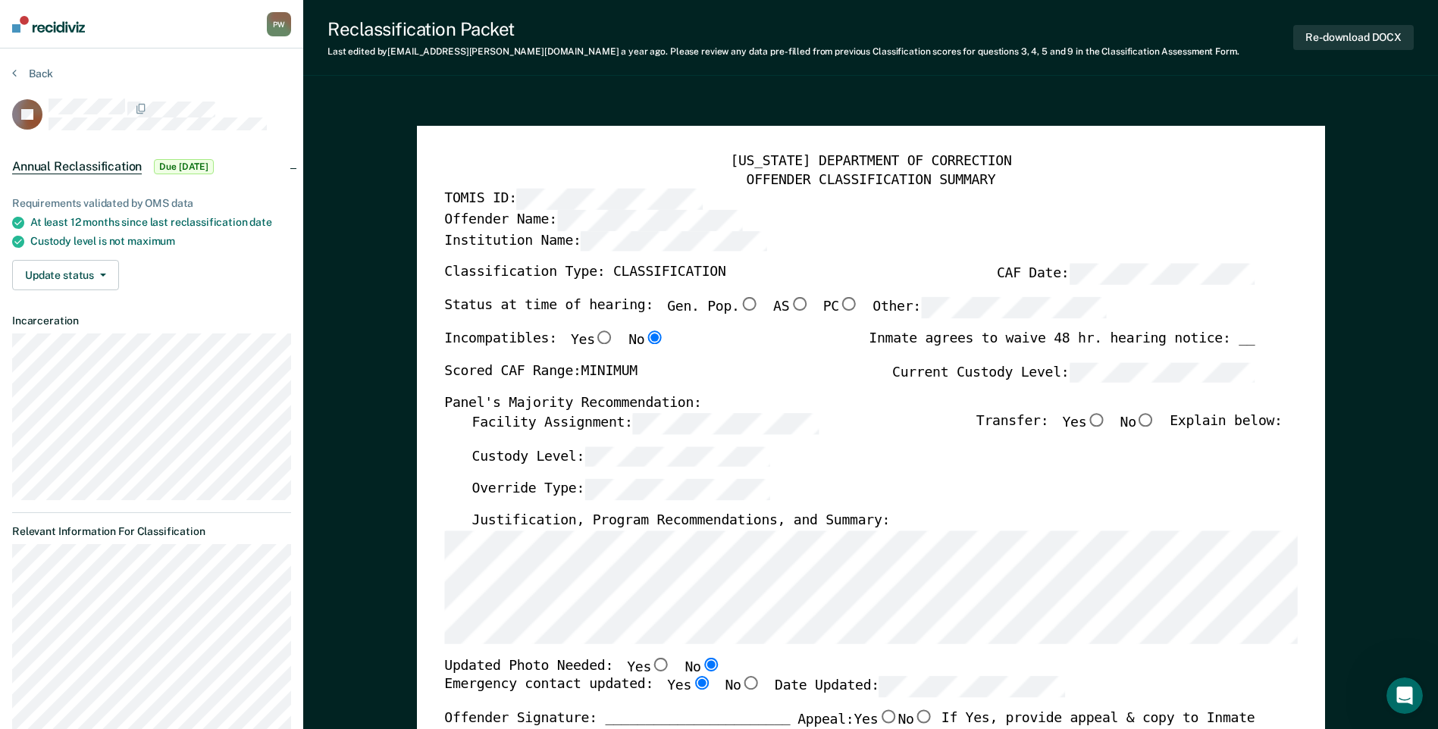
click at [739, 303] on input "Gen. Pop." at bounding box center [749, 304] width 20 height 14
type textarea "x"
radio input "true"
click at [1156, 425] on input "No" at bounding box center [1147, 420] width 20 height 14
type textarea "x"
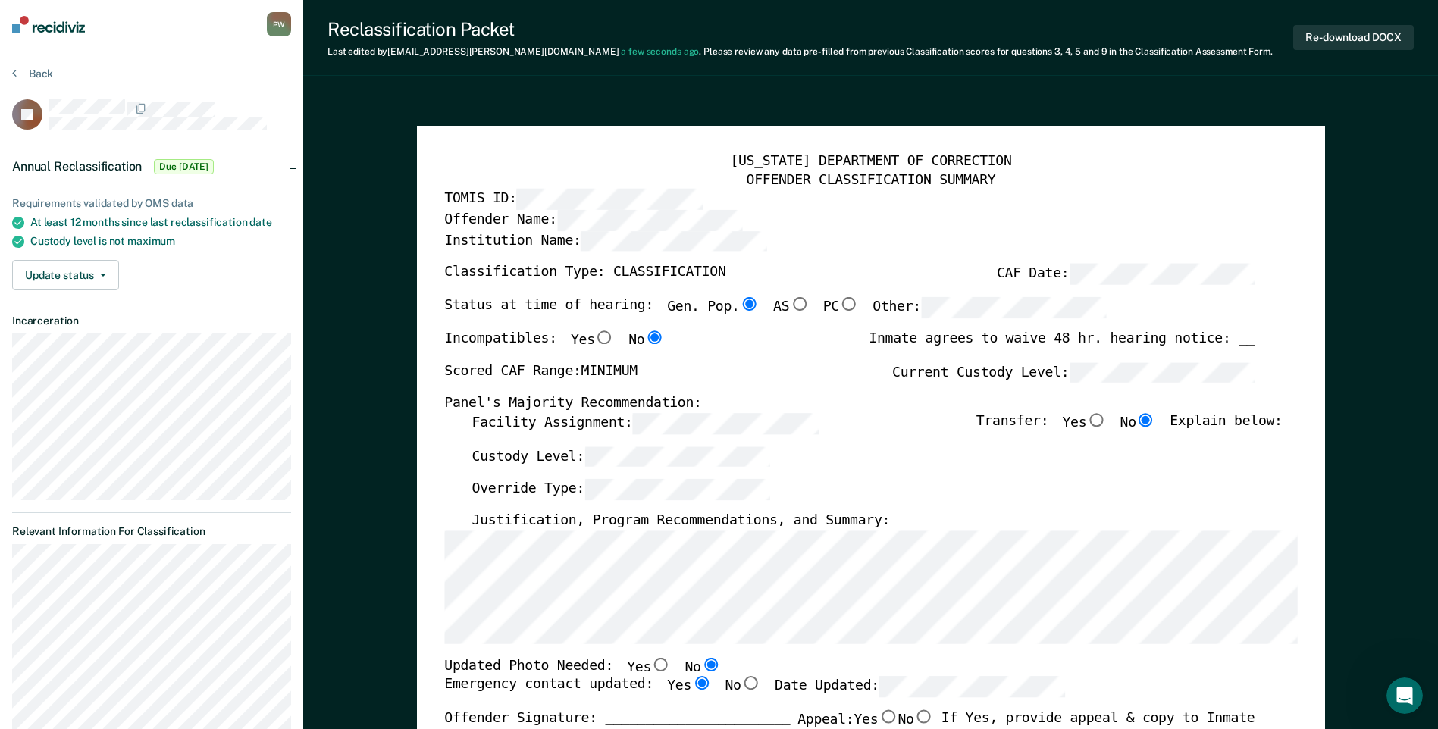
radio input "true"
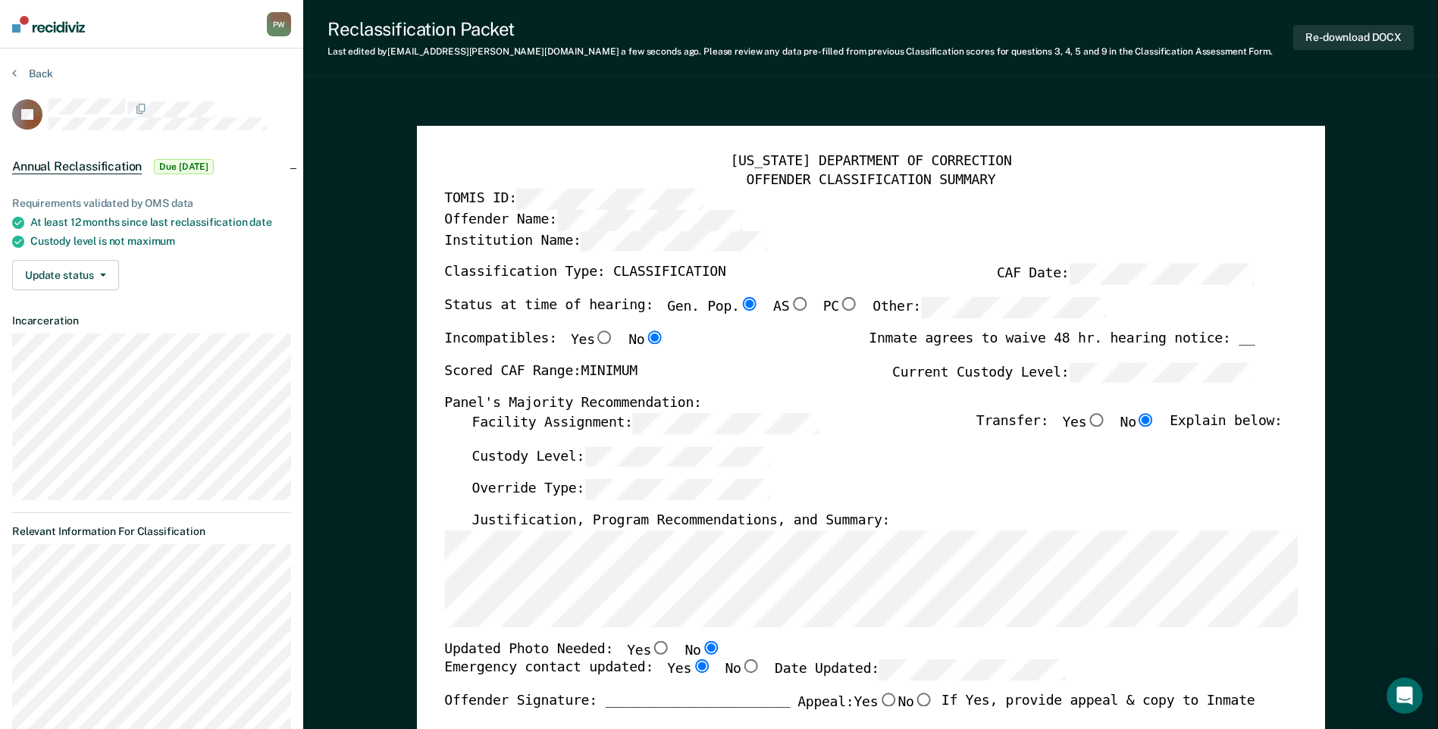
drag, startPoint x: 369, startPoint y: 501, endPoint x: 387, endPoint y: 509, distance: 19.7
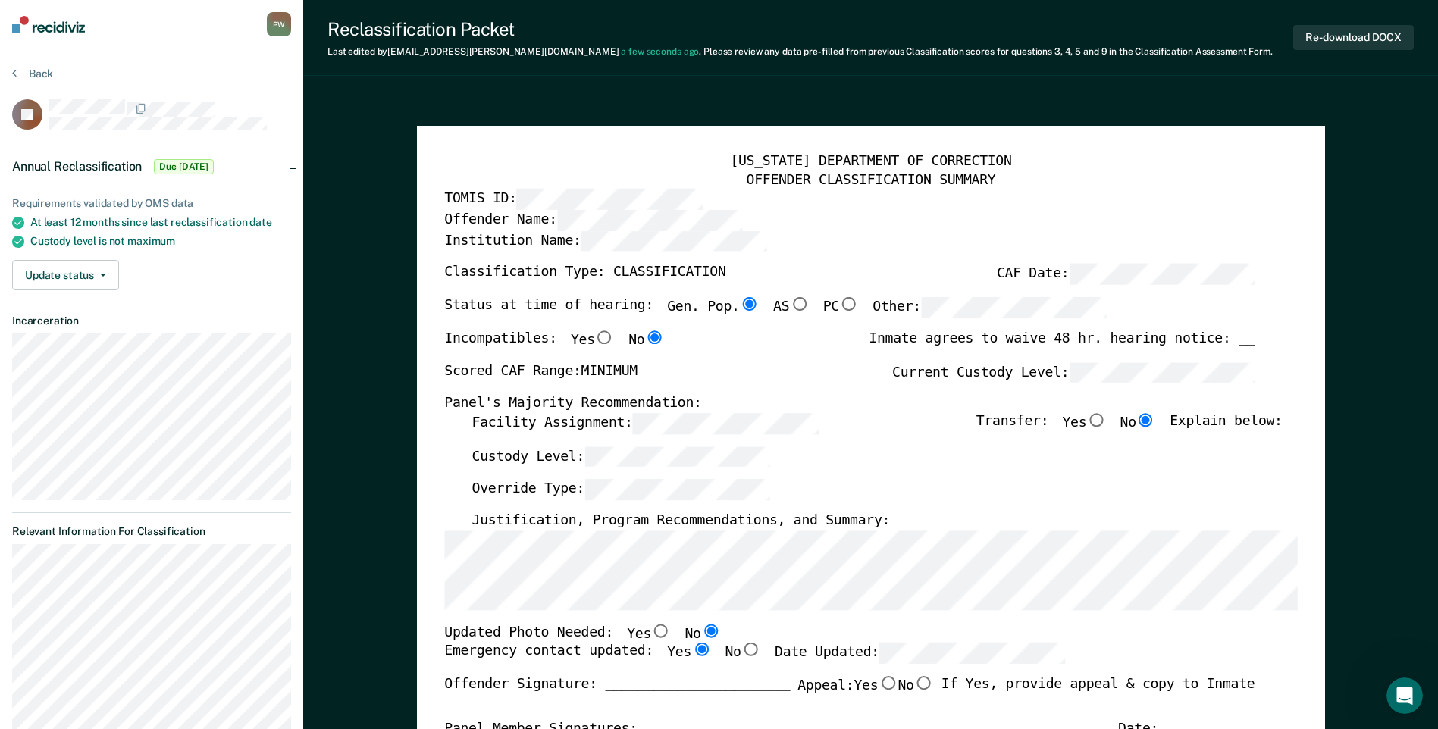
click at [741, 651] on input "No" at bounding box center [751, 651] width 20 height 14
type textarea "x"
radio input "false"
radio input "true"
click at [692, 650] on input "Yes" at bounding box center [702, 651] width 20 height 14
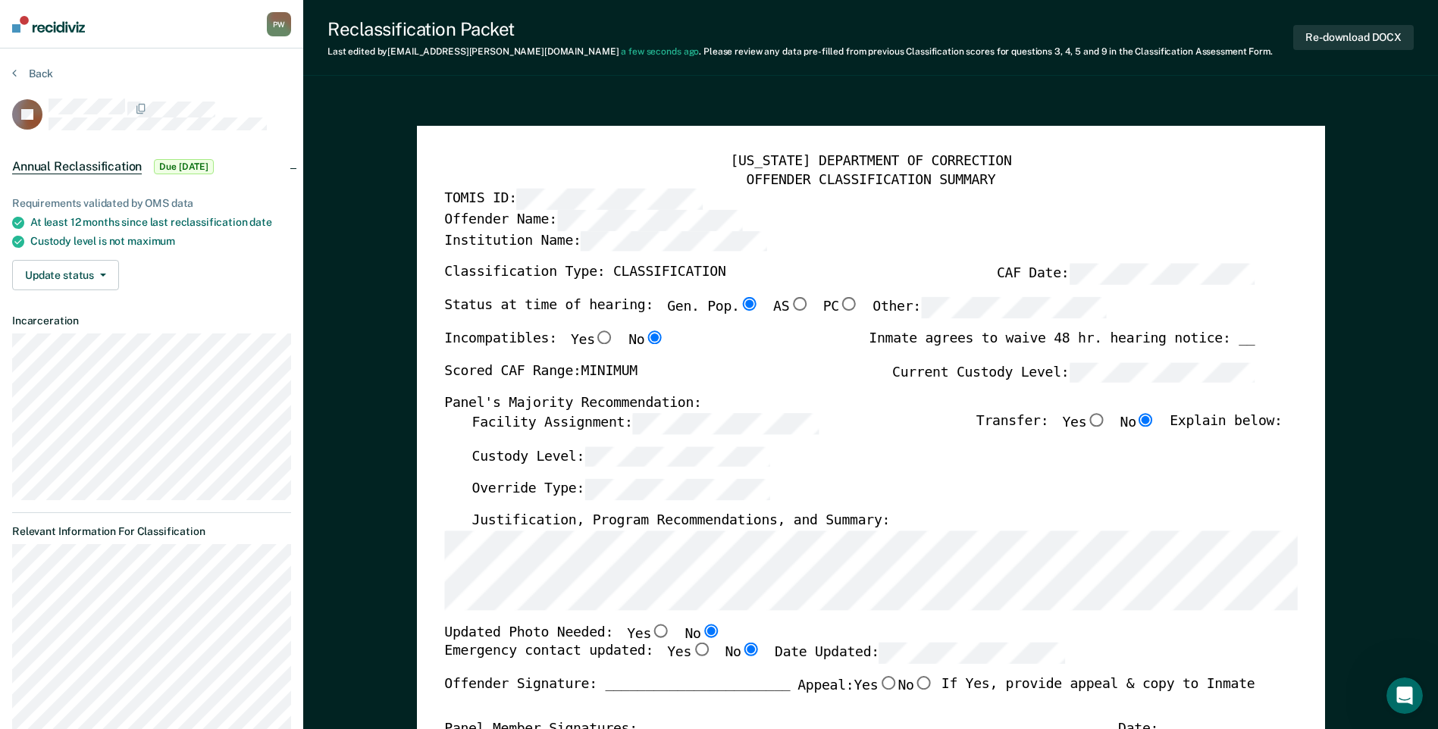
type textarea "x"
radio input "true"
radio input "false"
click at [821, 644] on label "Date Updated:" at bounding box center [920, 654] width 290 height 21
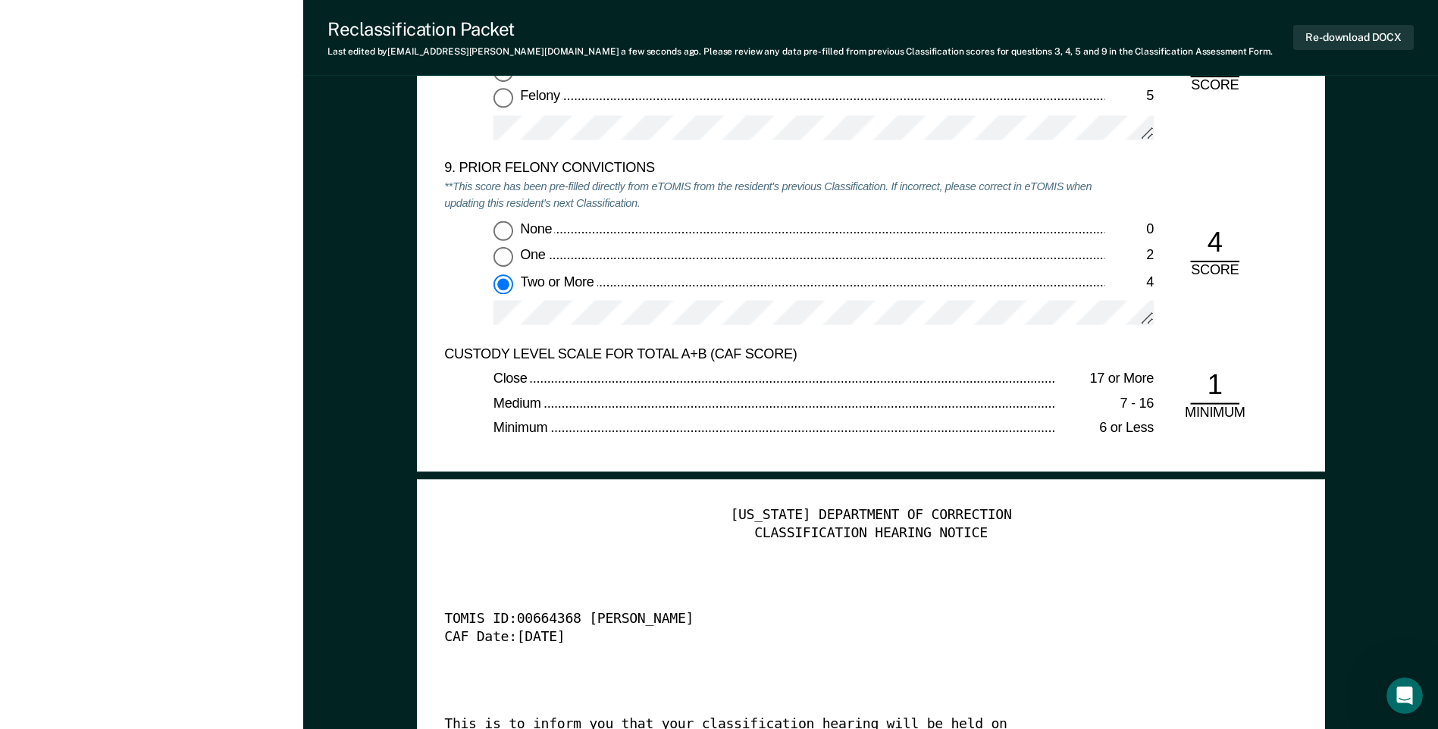
scroll to position [3715, 0]
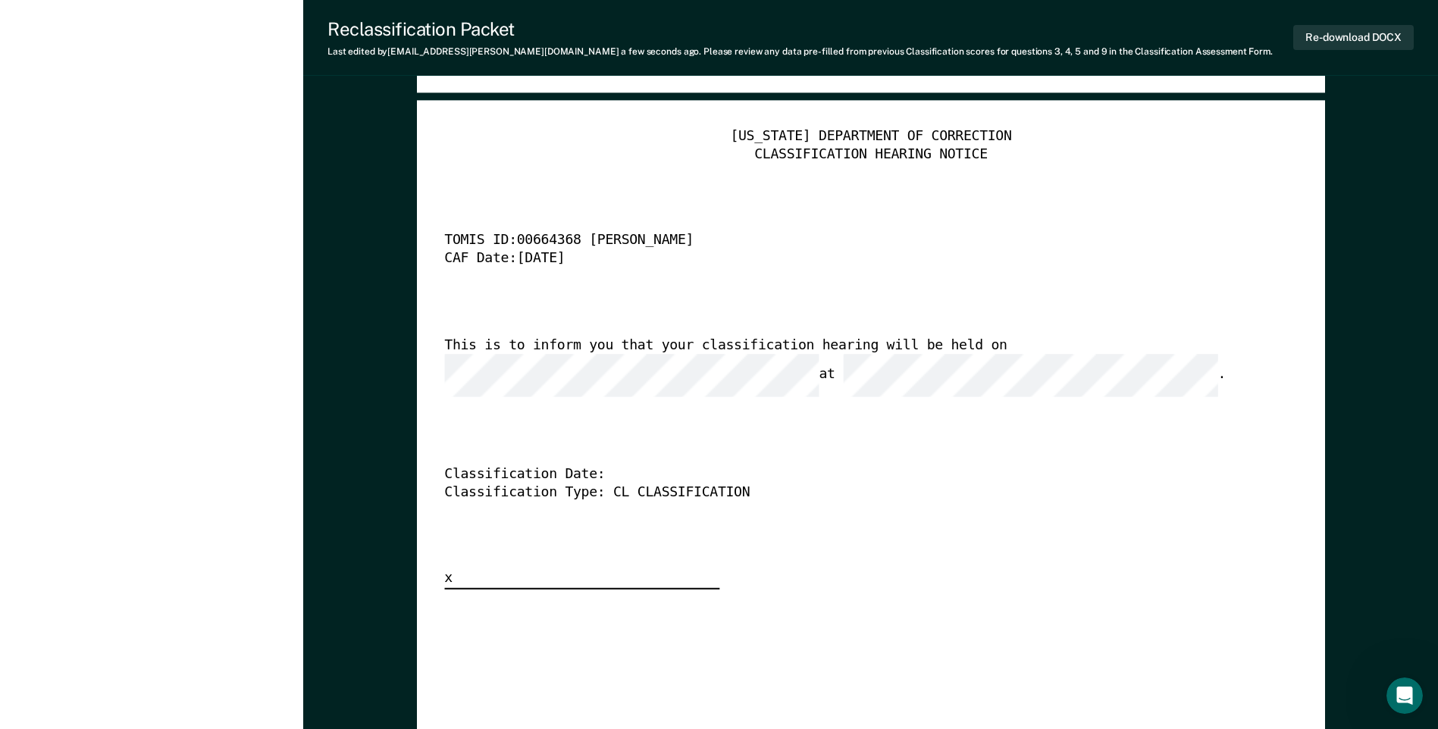
click at [538, 381] on div "[US_STATE] DEPARTMENT OF CORRECTION CLASSIFICATION HEARING NOTICE TOMIS ID: 006…" at bounding box center [870, 359] width 853 height 462
click at [1361, 43] on button "Re-download DOCX" at bounding box center [1354, 37] width 121 height 25
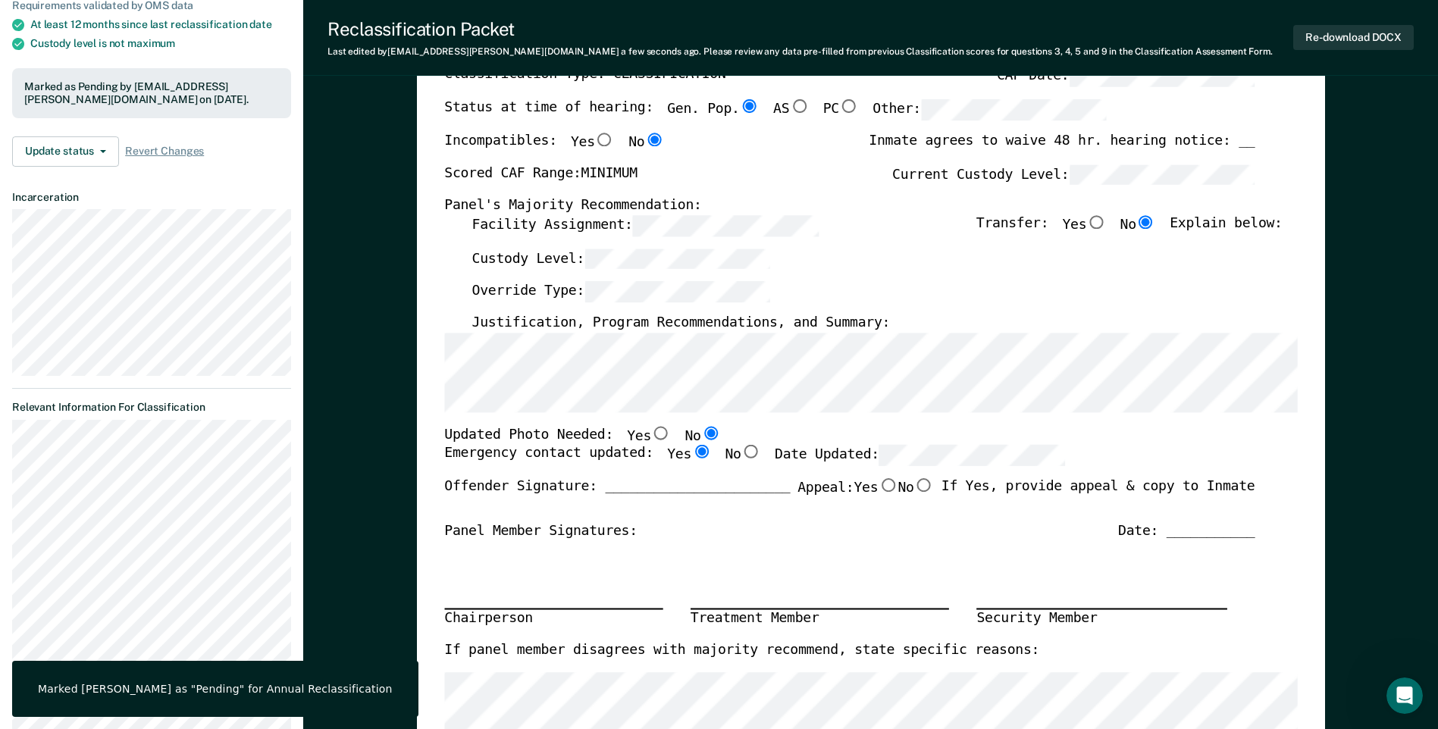
scroll to position [0, 0]
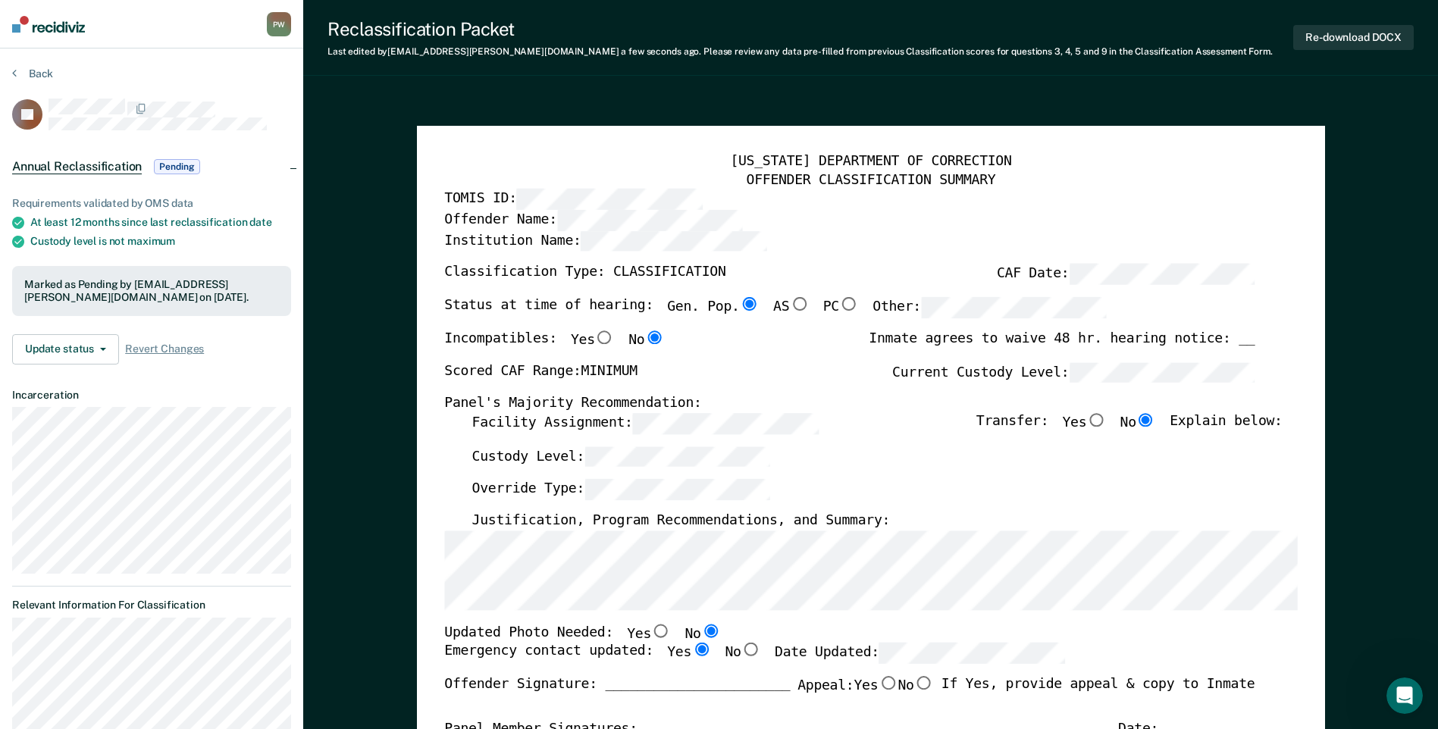
click at [33, 66] on section "Back LC Annual Reclassification Pending Requirements validated by OMS data At l…" at bounding box center [151, 506] width 303 height 914
click at [33, 74] on button "Back" at bounding box center [32, 74] width 41 height 14
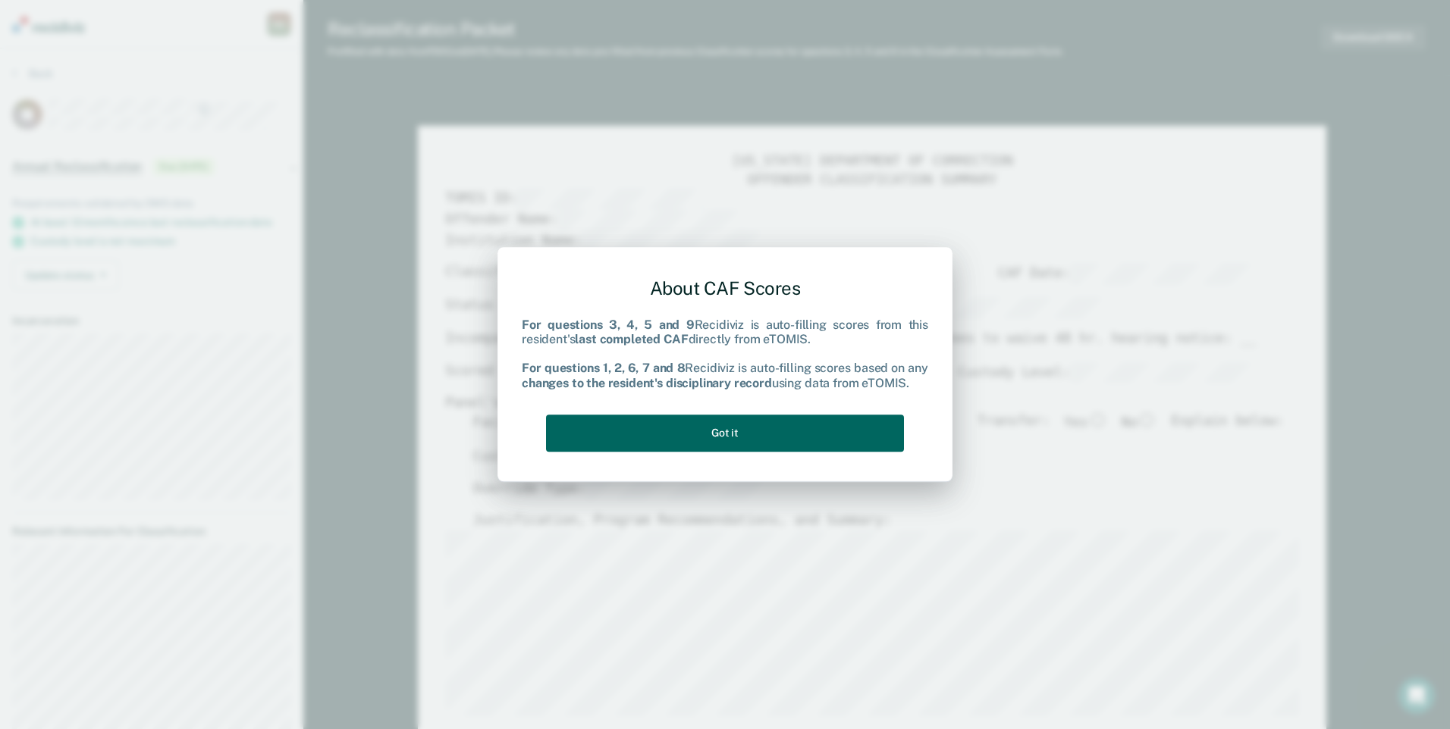
click at [801, 422] on button "Got it" at bounding box center [725, 433] width 358 height 37
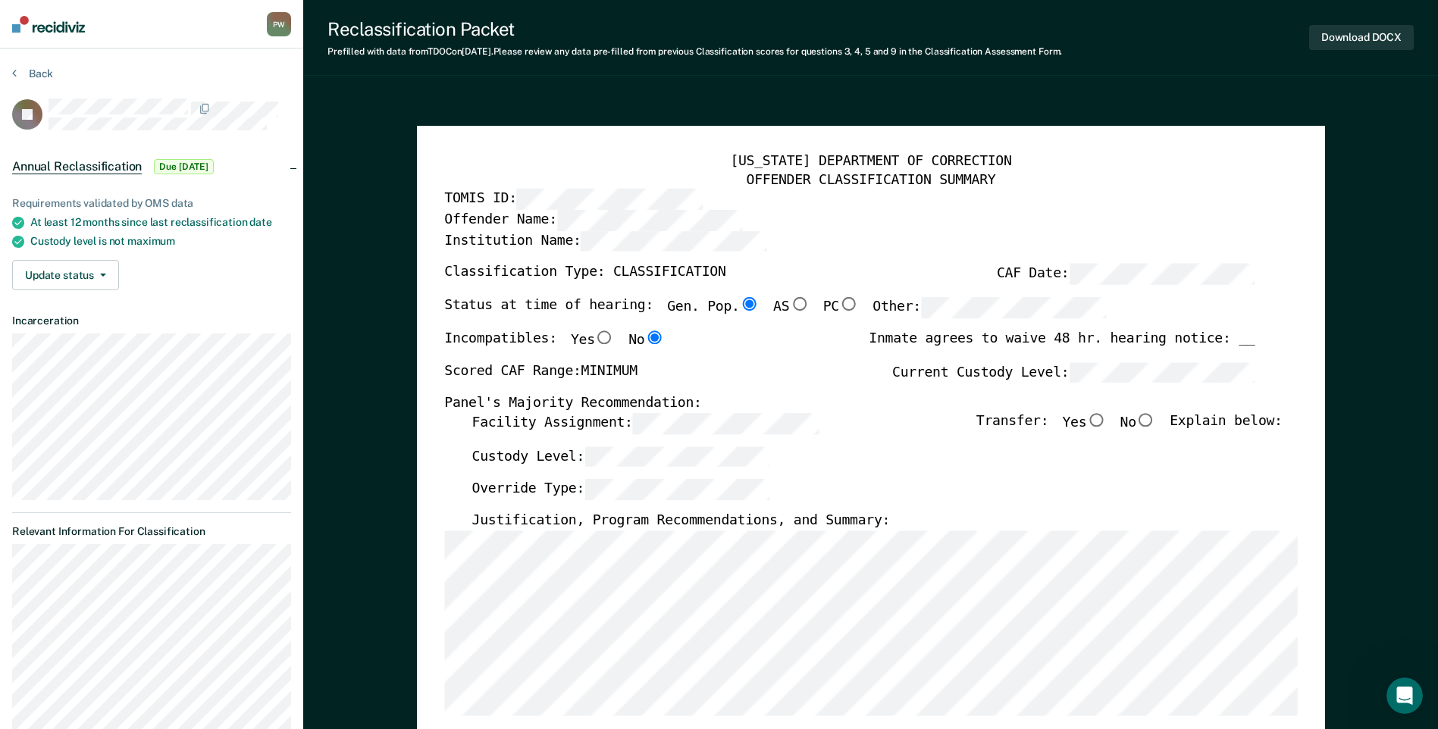
click at [1156, 421] on input "No" at bounding box center [1147, 420] width 20 height 14
type textarea "x"
radio input "true"
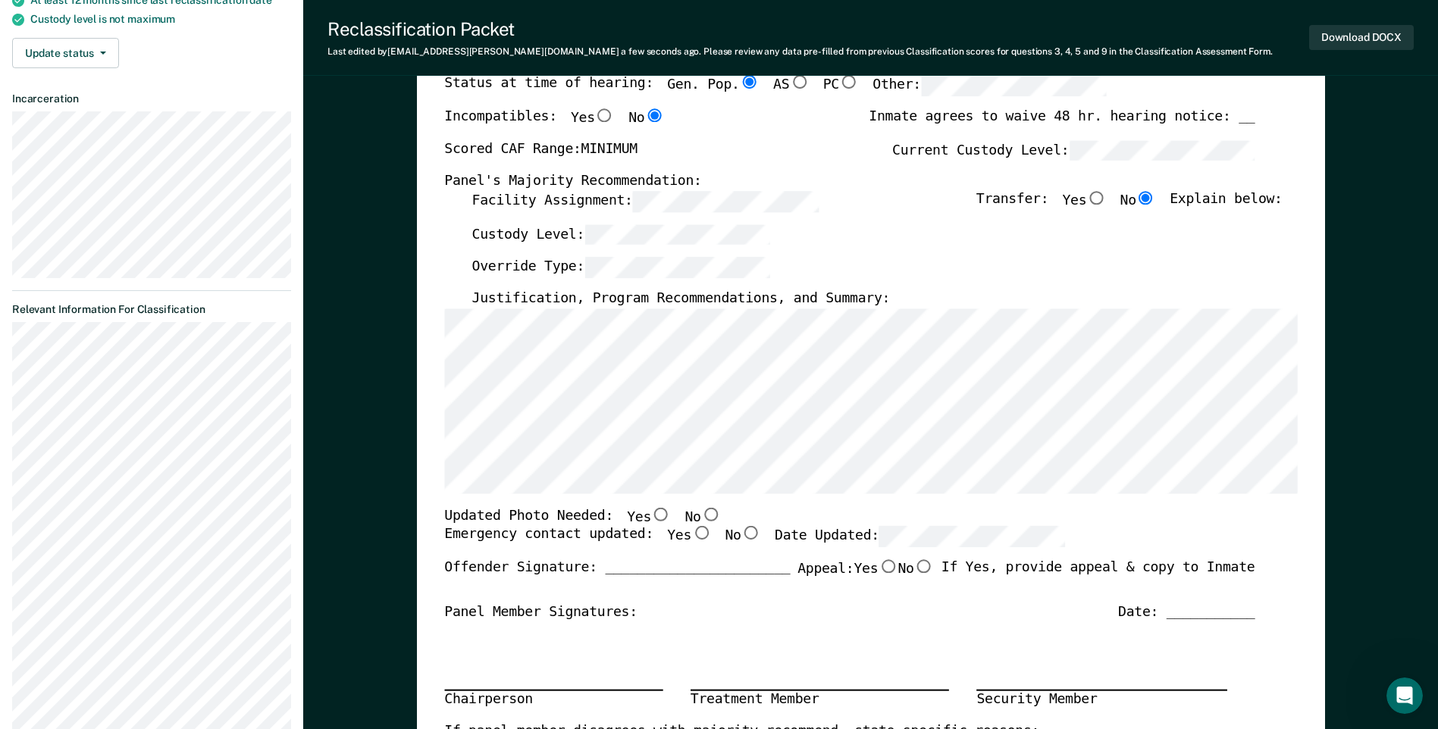
scroll to position [227, 0]
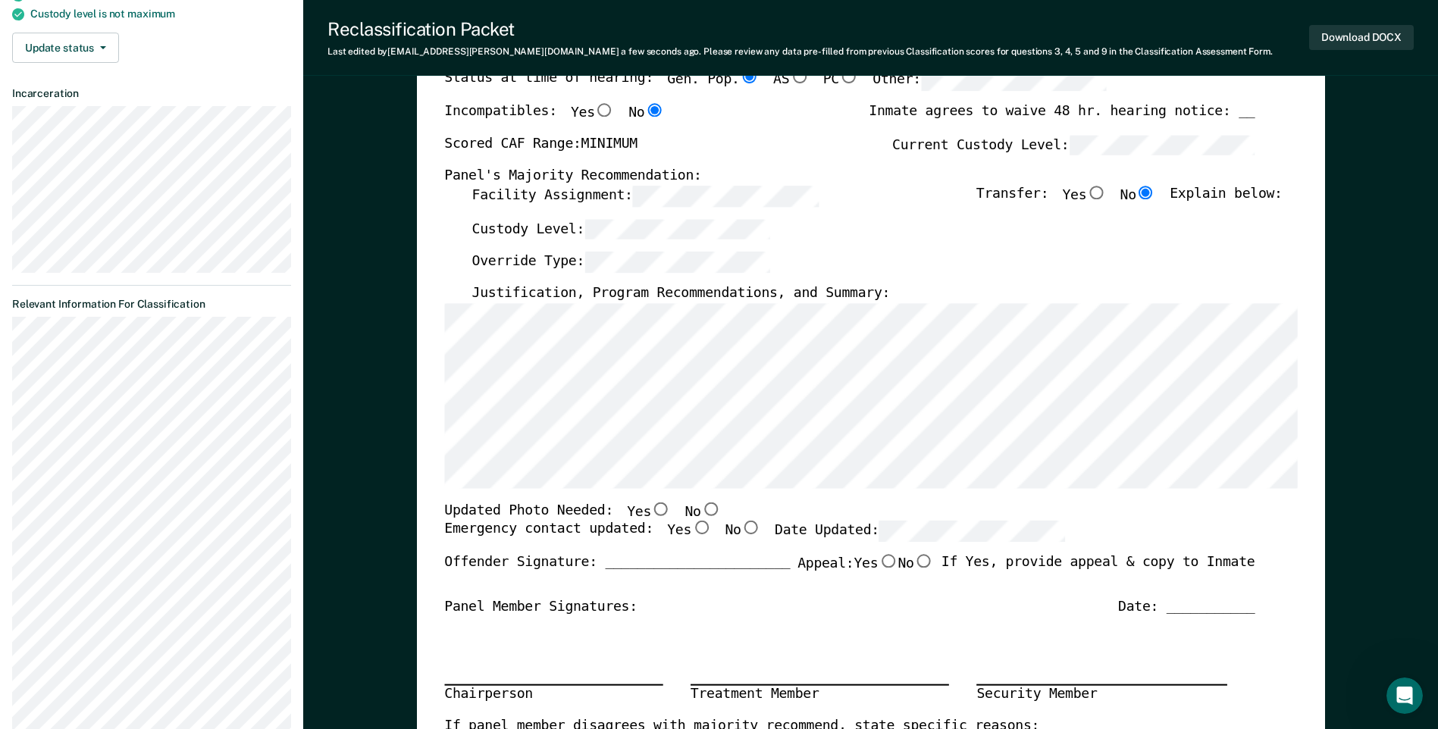
click at [701, 512] on input "No" at bounding box center [711, 509] width 20 height 14
type textarea "x"
radio input "true"
click at [692, 528] on input "Yes" at bounding box center [702, 529] width 20 height 14
type textarea "x"
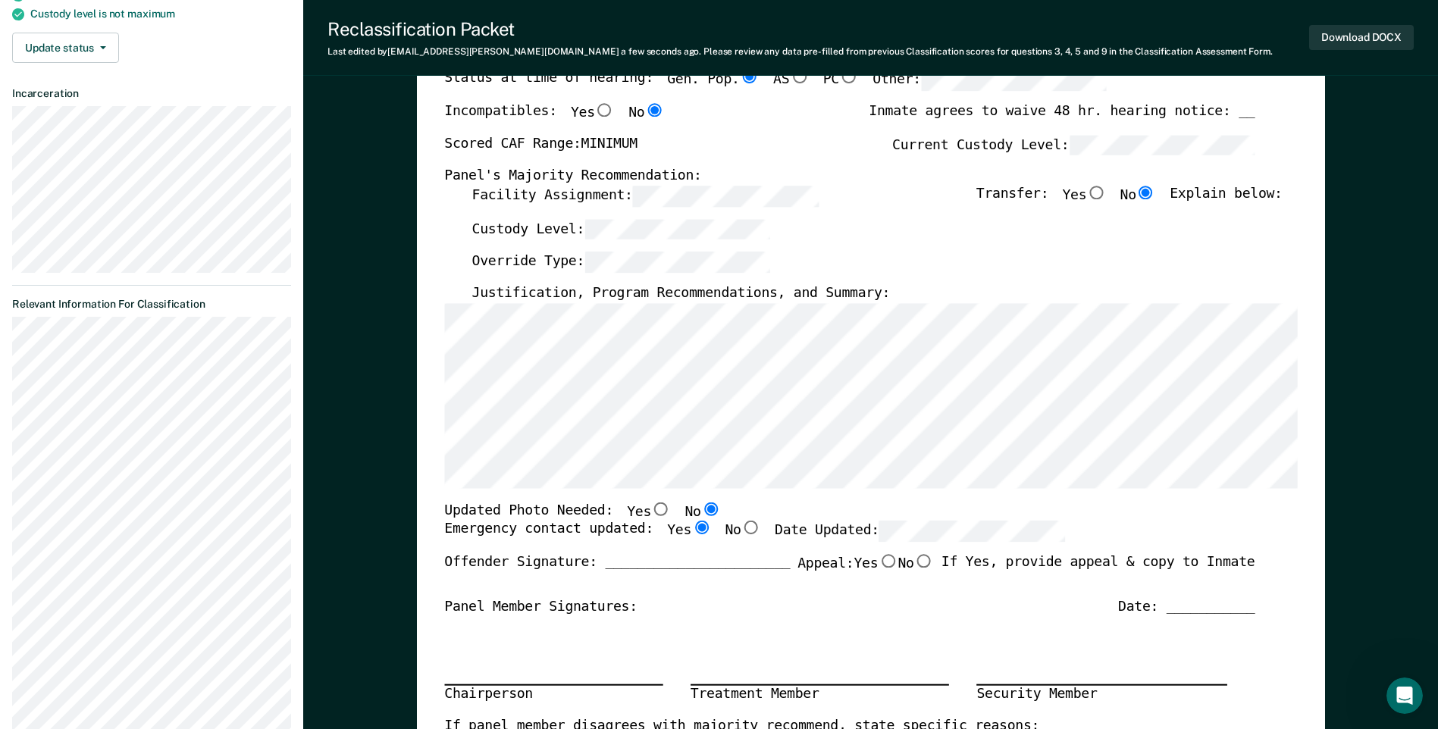
radio input "true"
click at [1335, 33] on button "Download DOCX" at bounding box center [1361, 37] width 105 height 25
type textarea "x"
